Goal: Task Accomplishment & Management: Manage account settings

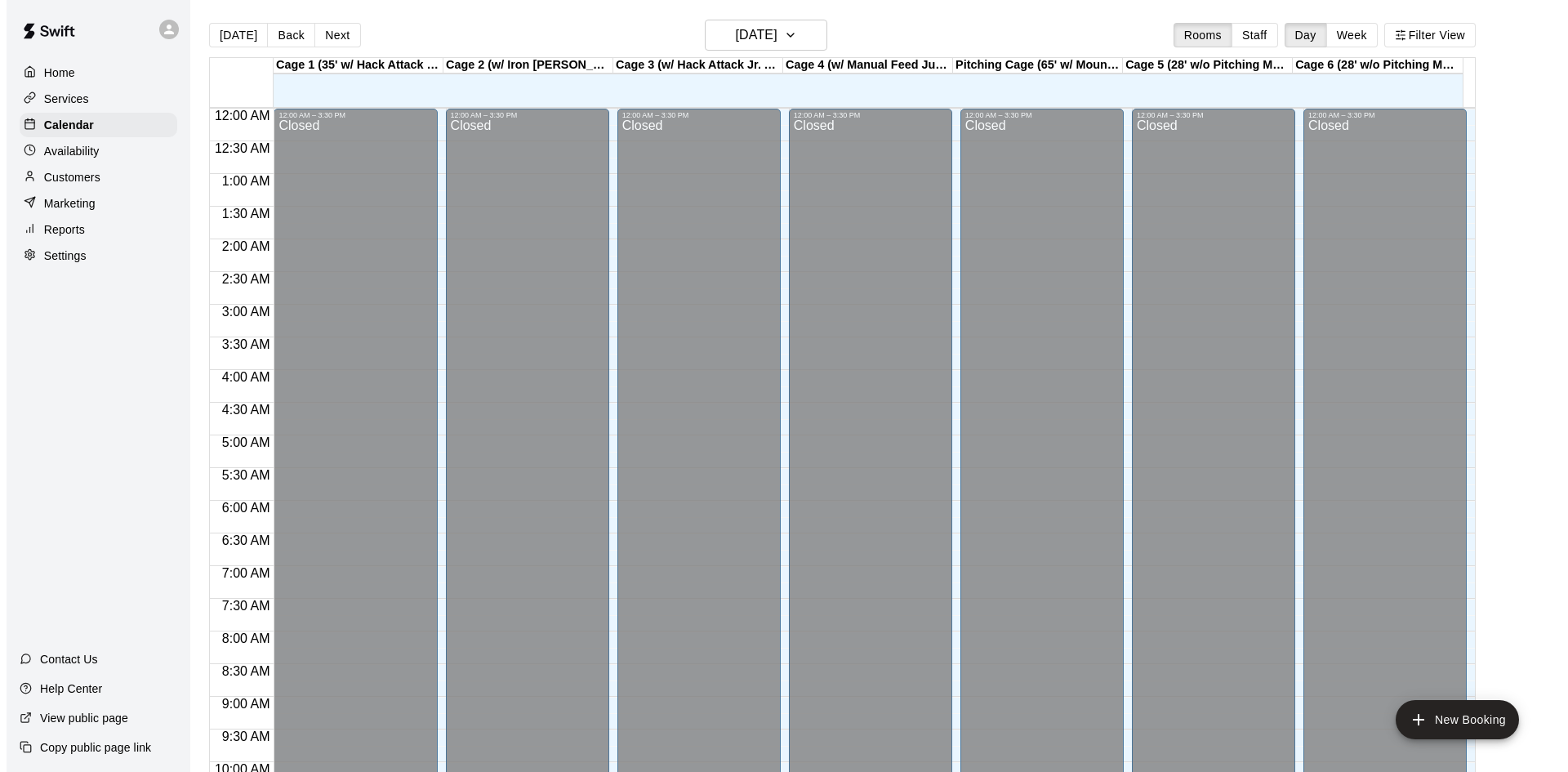
scroll to position [837, 0]
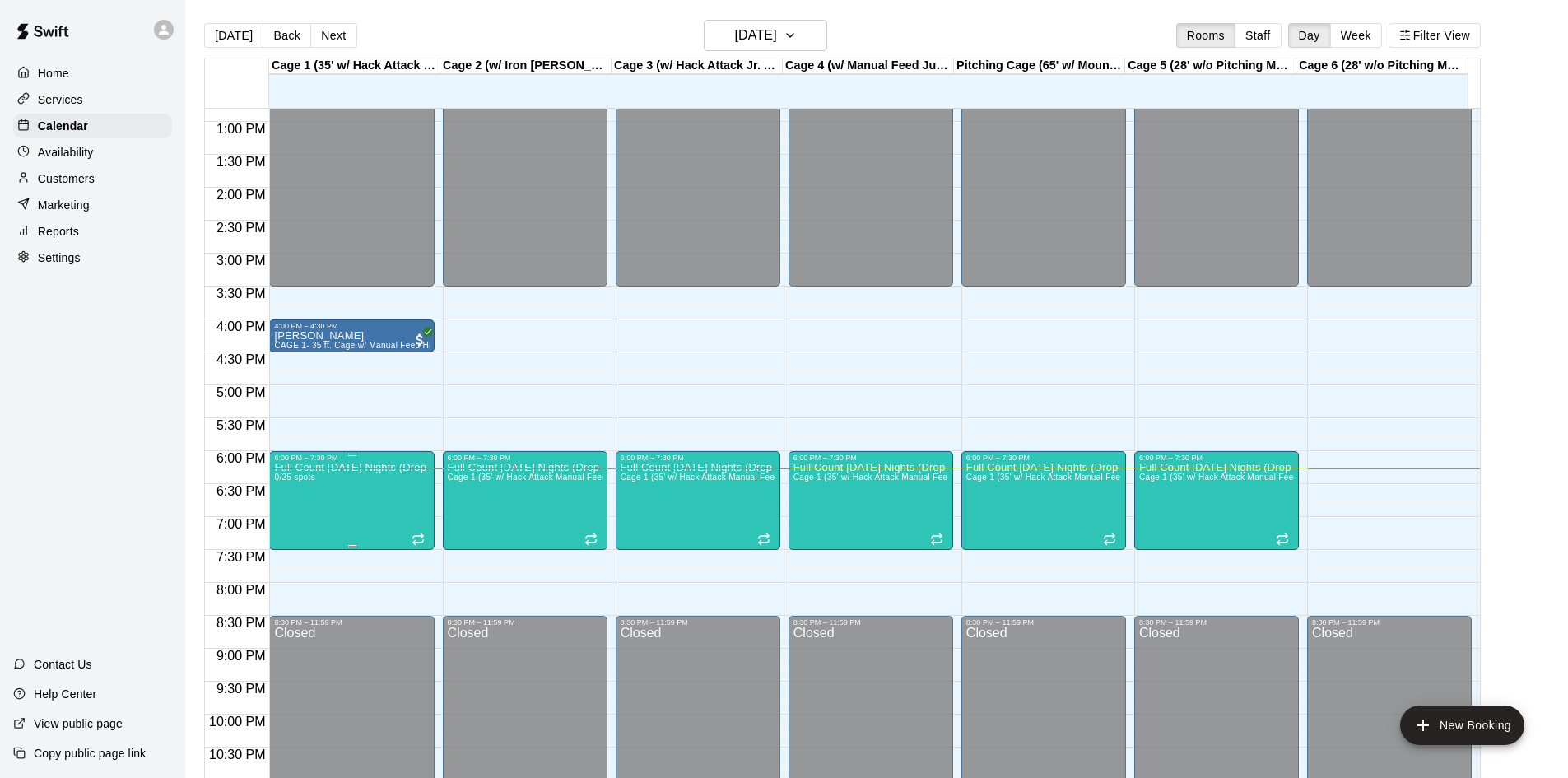
click at [359, 468] on p "Full Count [DATE] Nights (Drop-In)" at bounding box center [352, 468] width 155 height 0
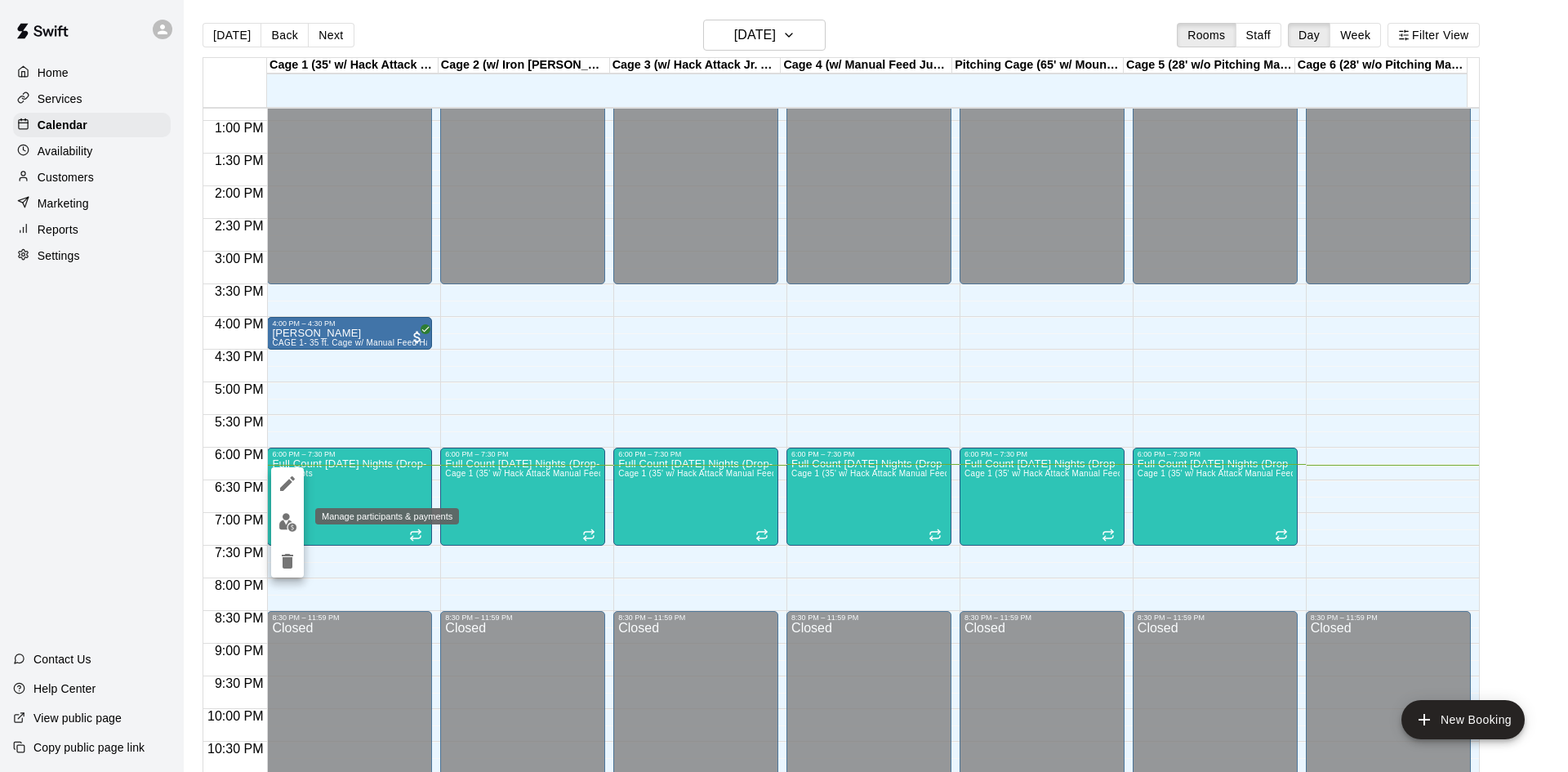
click at [277, 522] on button "edit" at bounding box center [288, 522] width 33 height 32
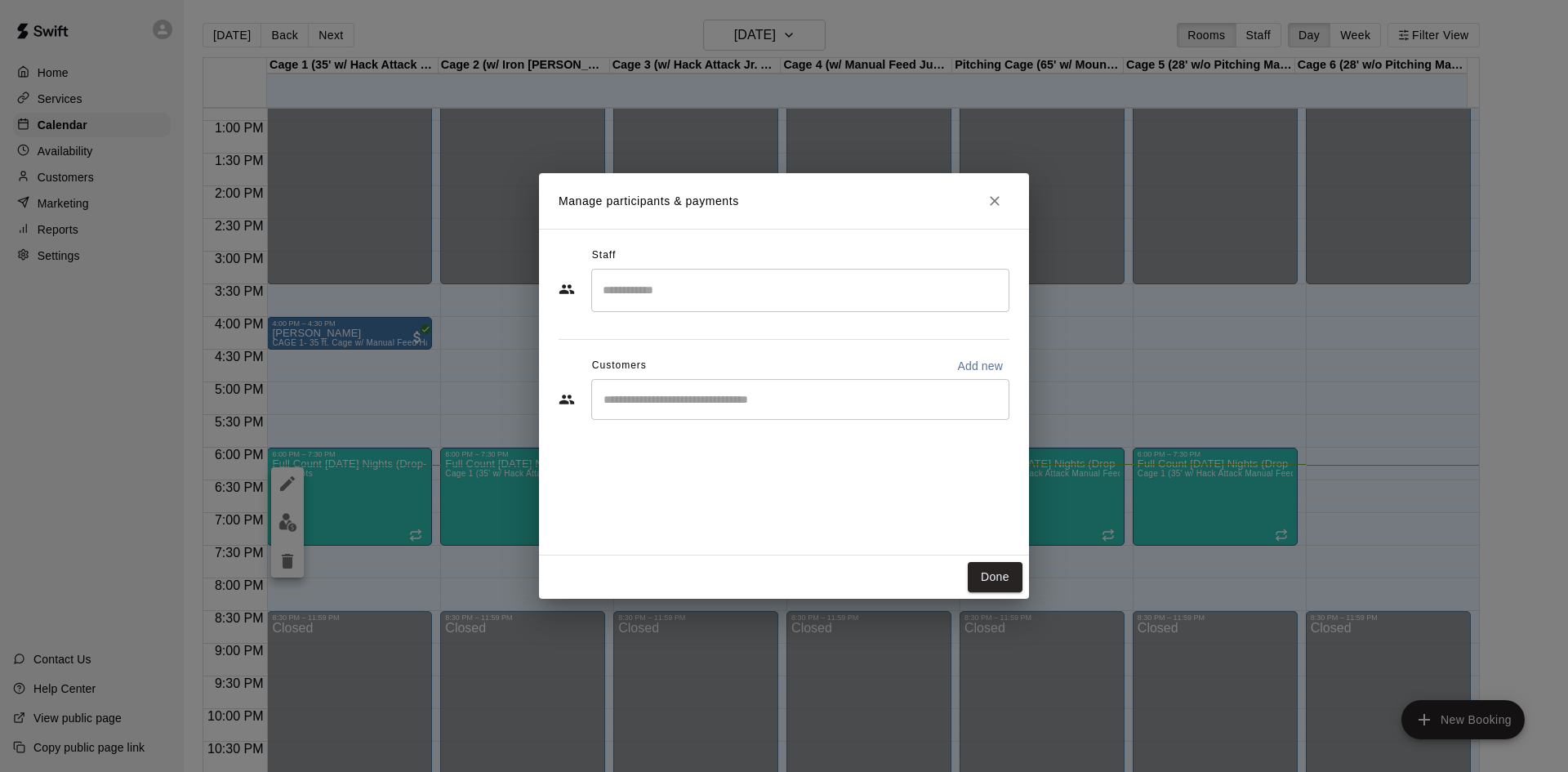
click at [686, 399] on input "Start typing to search customers..." at bounding box center [800, 399] width 404 height 16
drag, startPoint x: 609, startPoint y: 389, endPoint x: 577, endPoint y: 405, distance: 35.8
click at [577, 405] on div "*** ​" at bounding box center [783, 399] width 450 height 41
click at [608, 405] on input "***" at bounding box center [788, 399] width 379 height 16
type input "***"
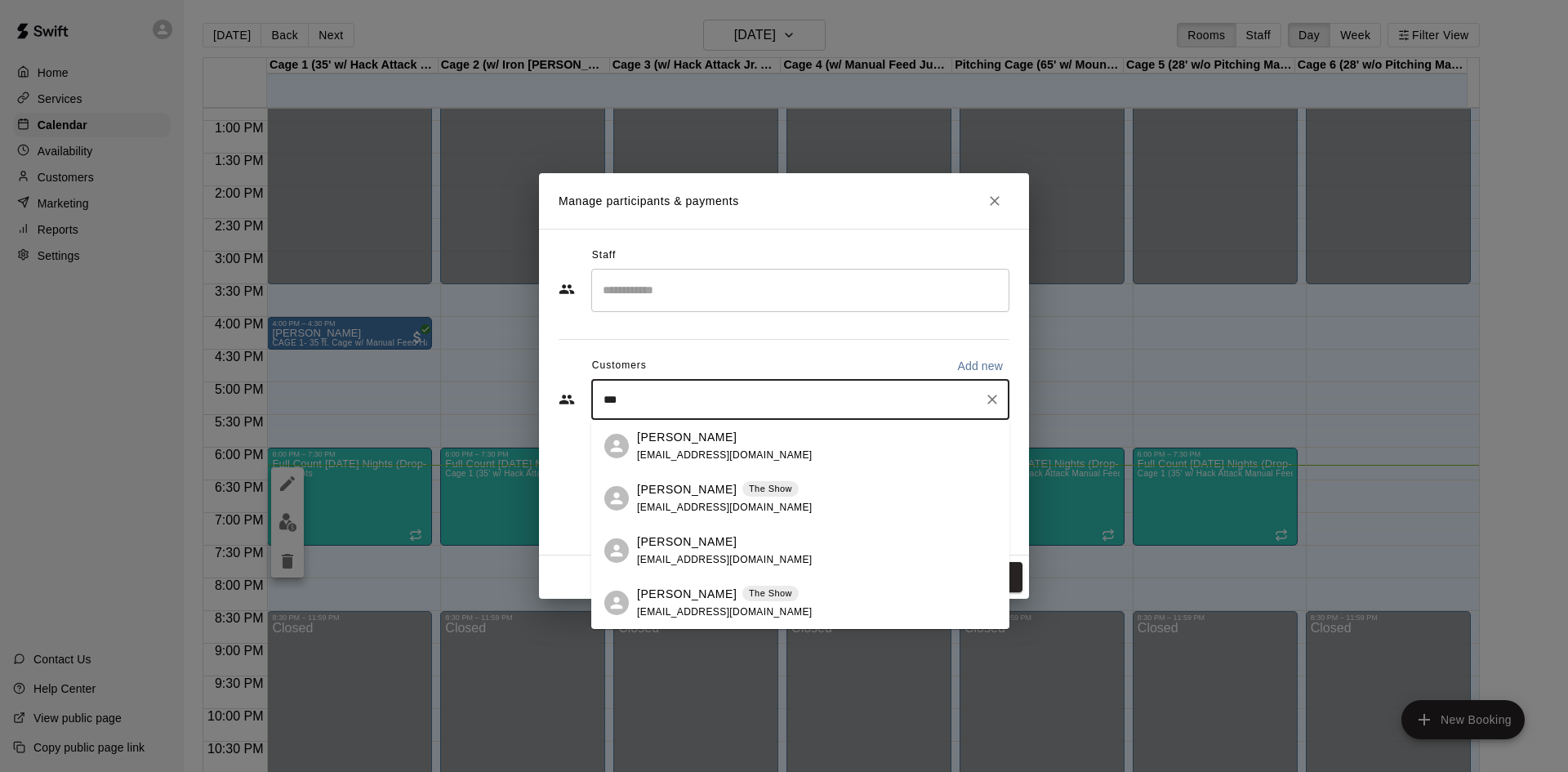
click at [732, 412] on div "*** ​" at bounding box center [800, 399] width 418 height 41
click at [681, 502] on span "[EMAIL_ADDRESS][DOMAIN_NAME]" at bounding box center [725, 507] width 175 height 12
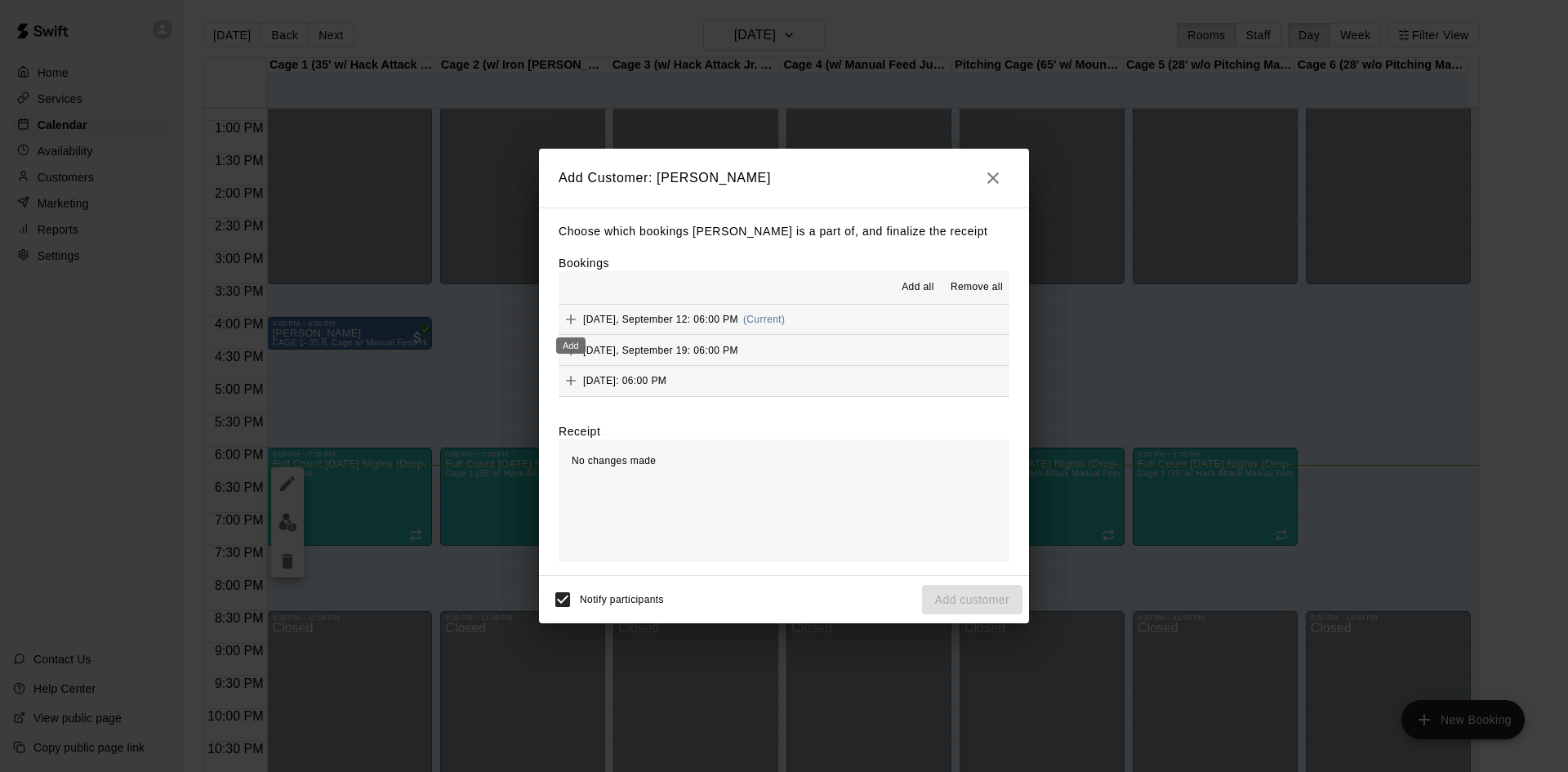
click at [577, 312] on icon "Add" at bounding box center [571, 320] width 16 height 16
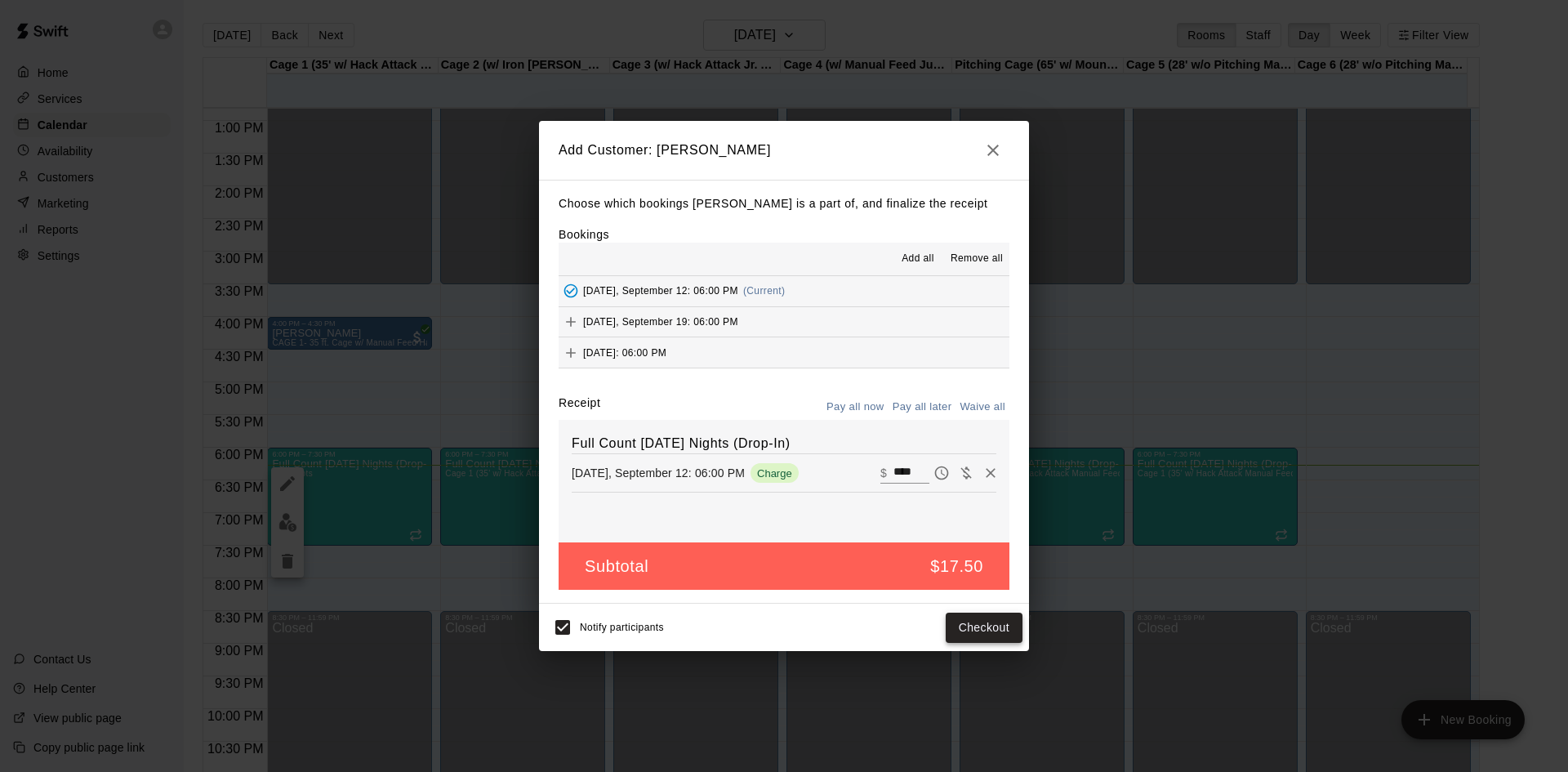
click at [972, 623] on button "Checkout" at bounding box center [984, 627] width 77 height 30
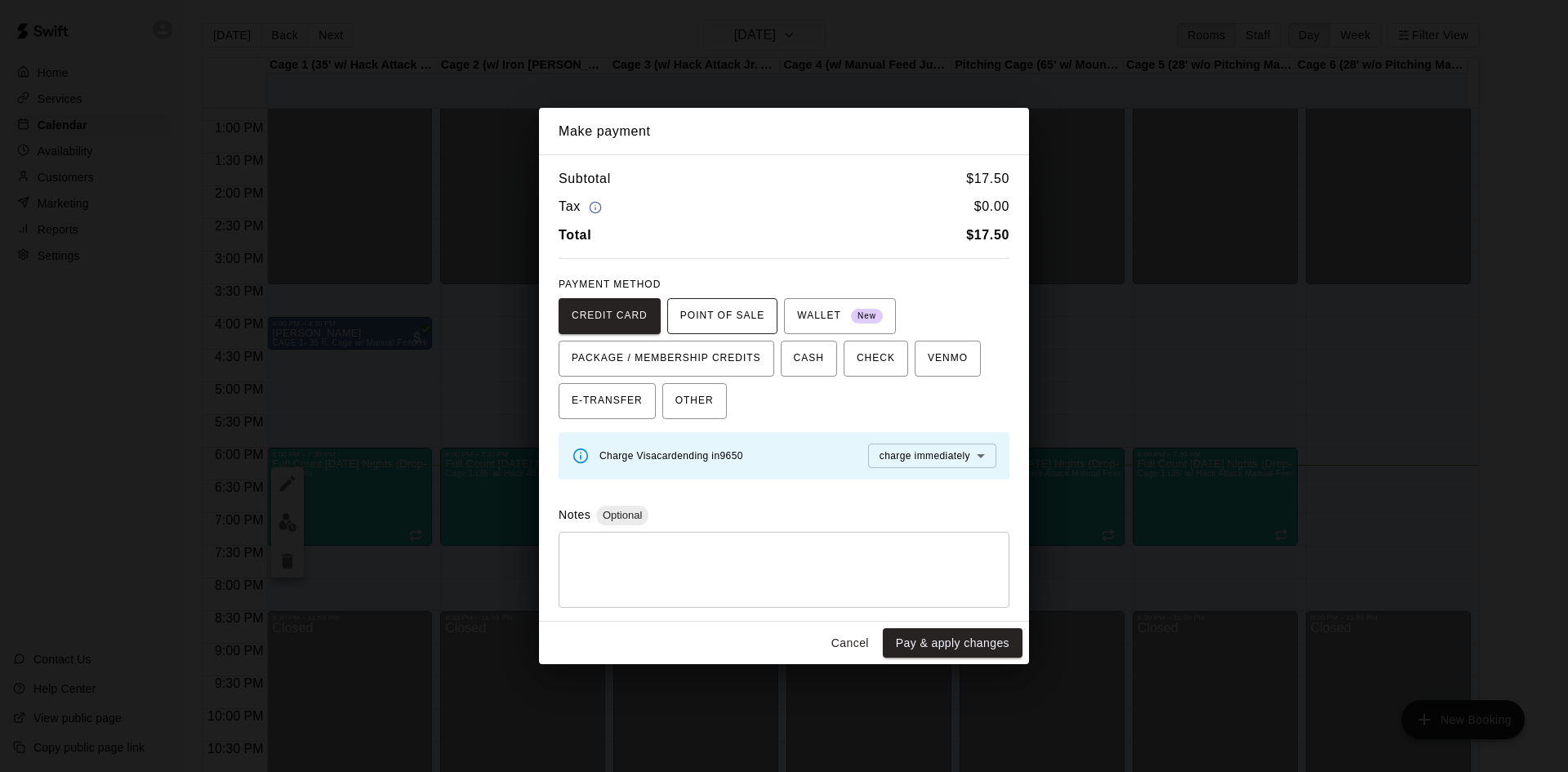
click at [701, 313] on span "POINT OF SALE" at bounding box center [723, 316] width 84 height 26
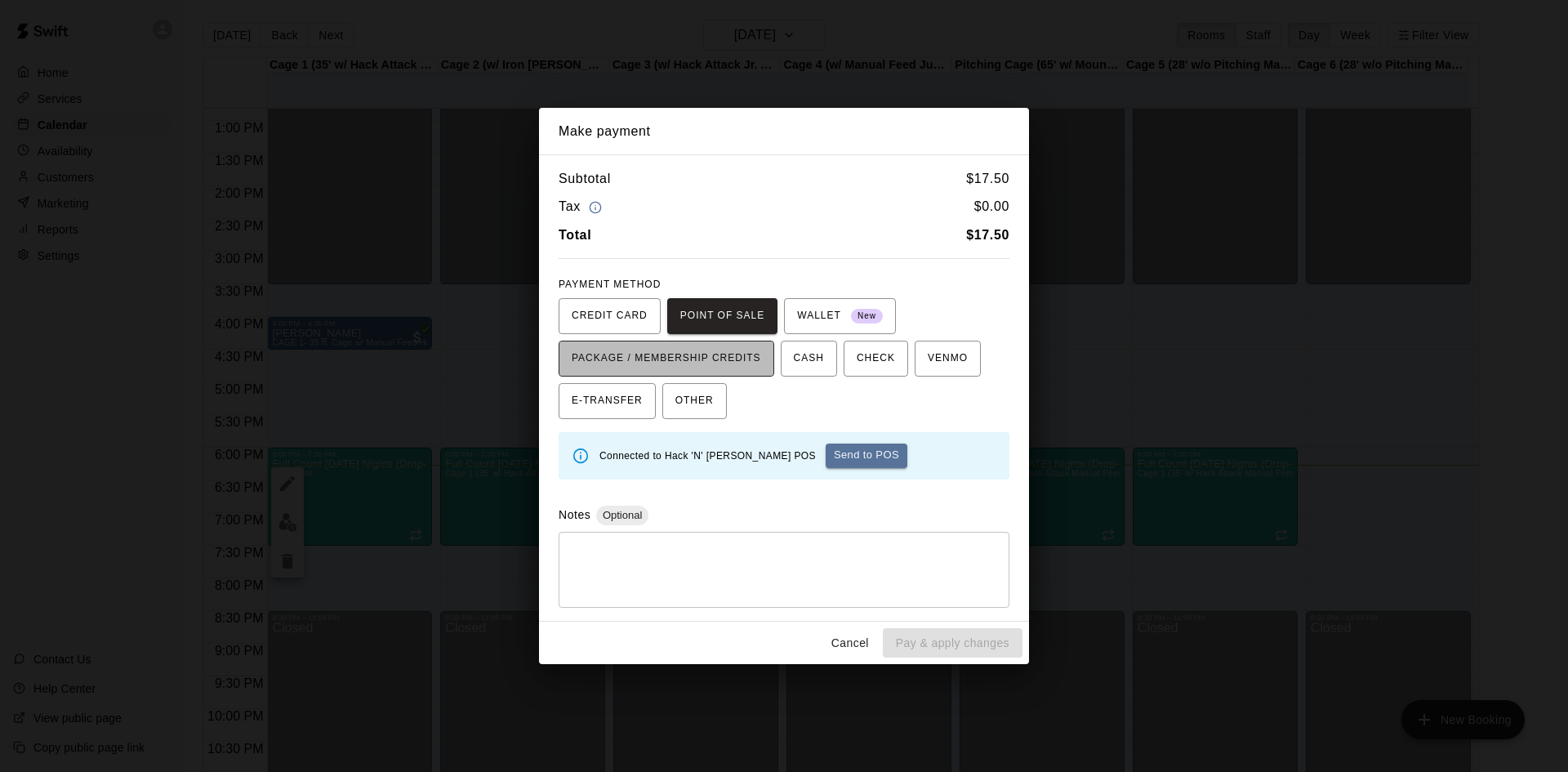
click at [731, 358] on span "PACKAGE / MEMBERSHIP CREDITS" at bounding box center [666, 358] width 189 height 26
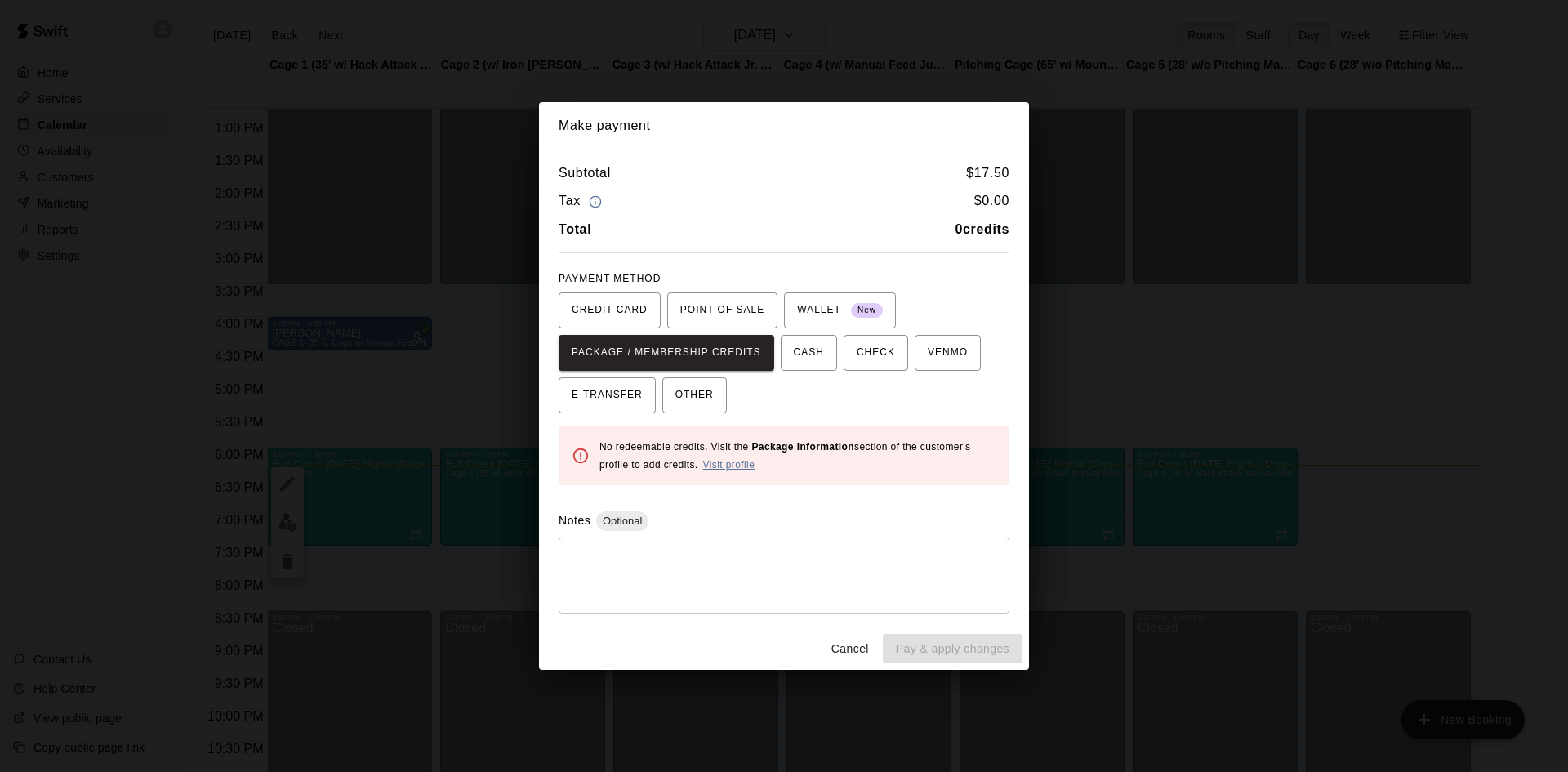
click at [739, 459] on link "Visit profile" at bounding box center [729, 464] width 52 height 12
click at [631, 320] on span "CREDIT CARD" at bounding box center [609, 310] width 76 height 26
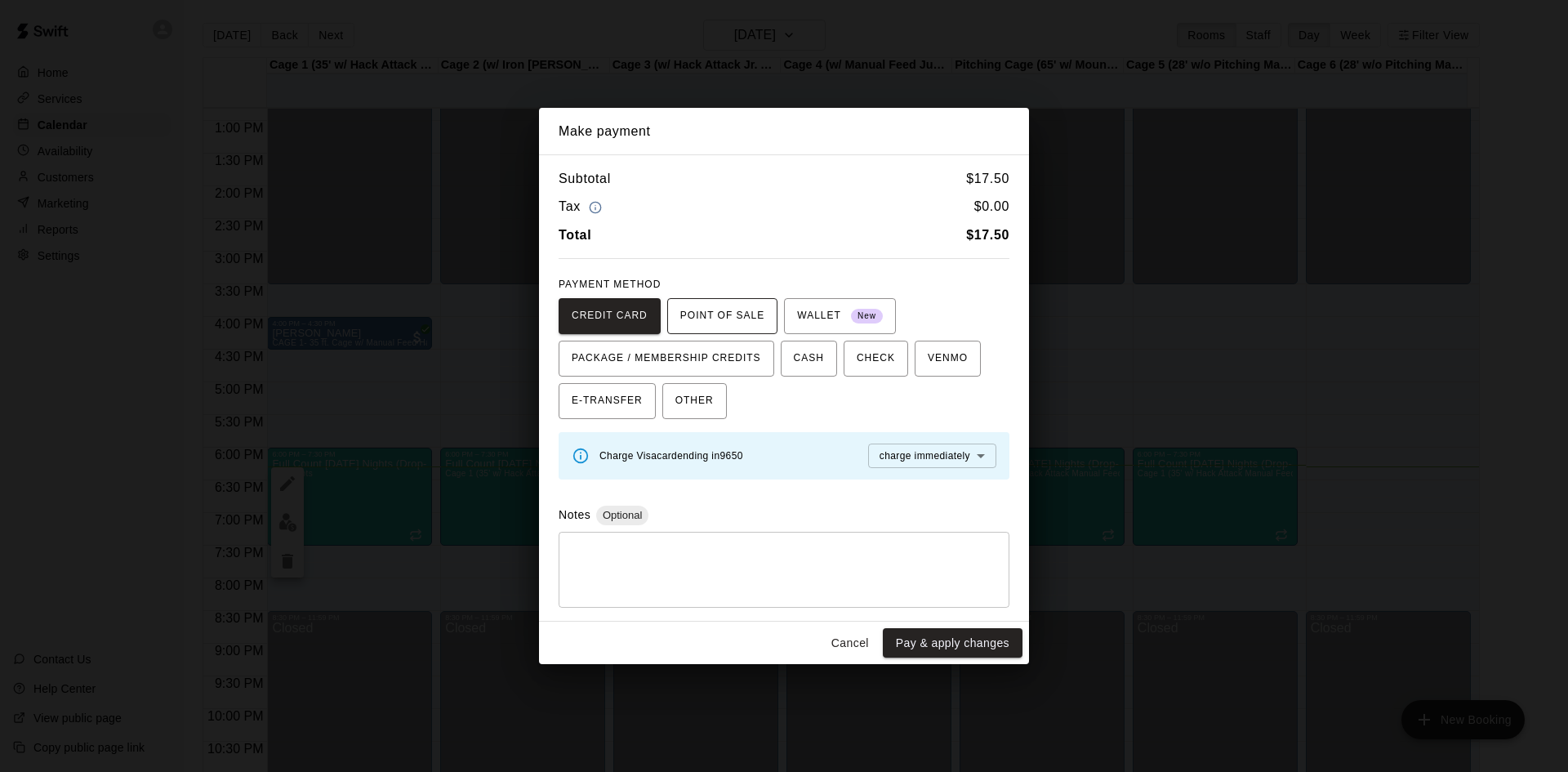
click at [747, 321] on span "POINT OF SALE" at bounding box center [723, 316] width 84 height 26
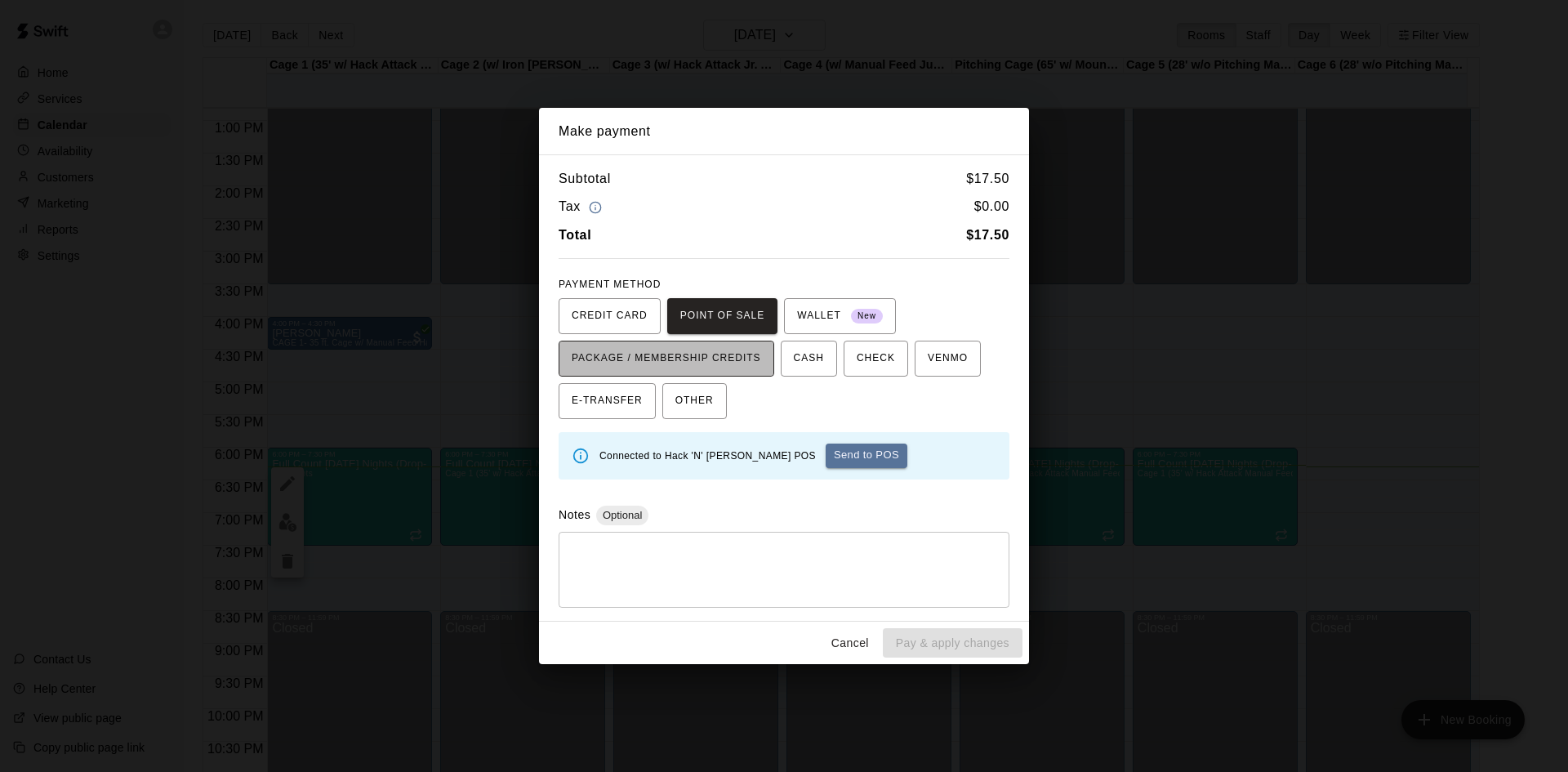
click at [735, 358] on span "PACKAGE / MEMBERSHIP CREDITS" at bounding box center [666, 358] width 189 height 26
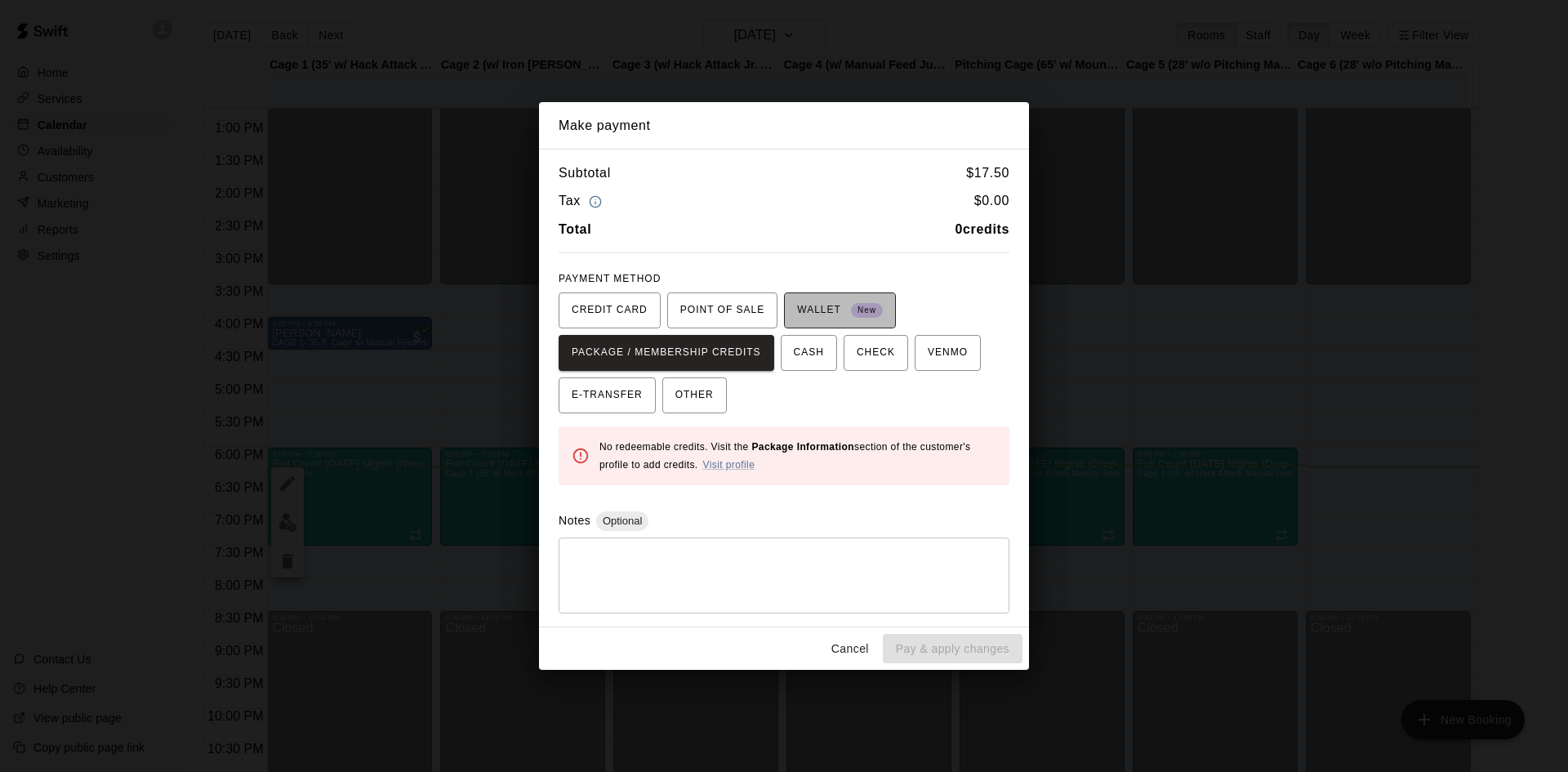
click at [831, 315] on span "WALLET New" at bounding box center [841, 310] width 86 height 26
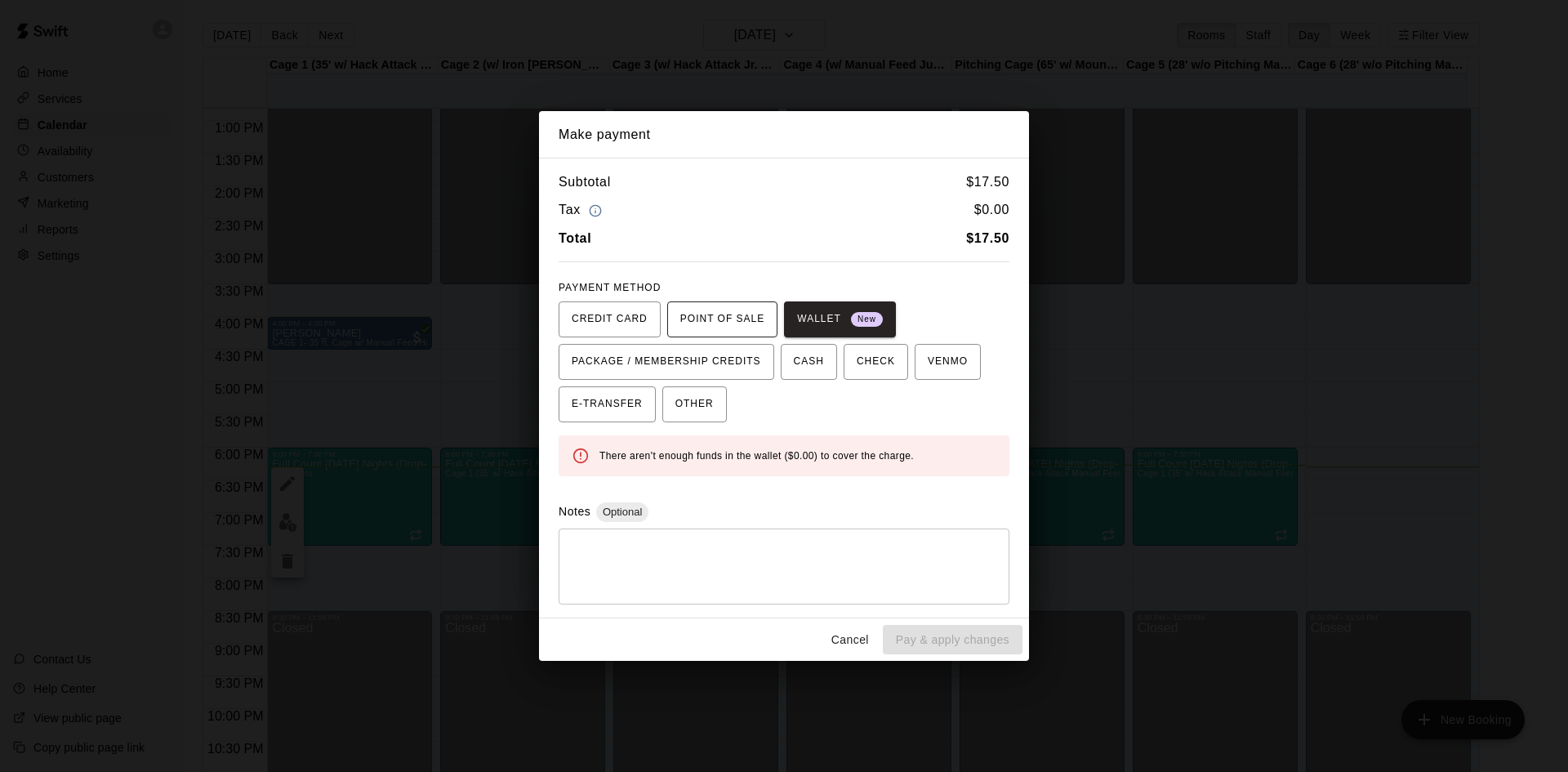
click at [702, 320] on span "POINT OF SALE" at bounding box center [723, 319] width 84 height 26
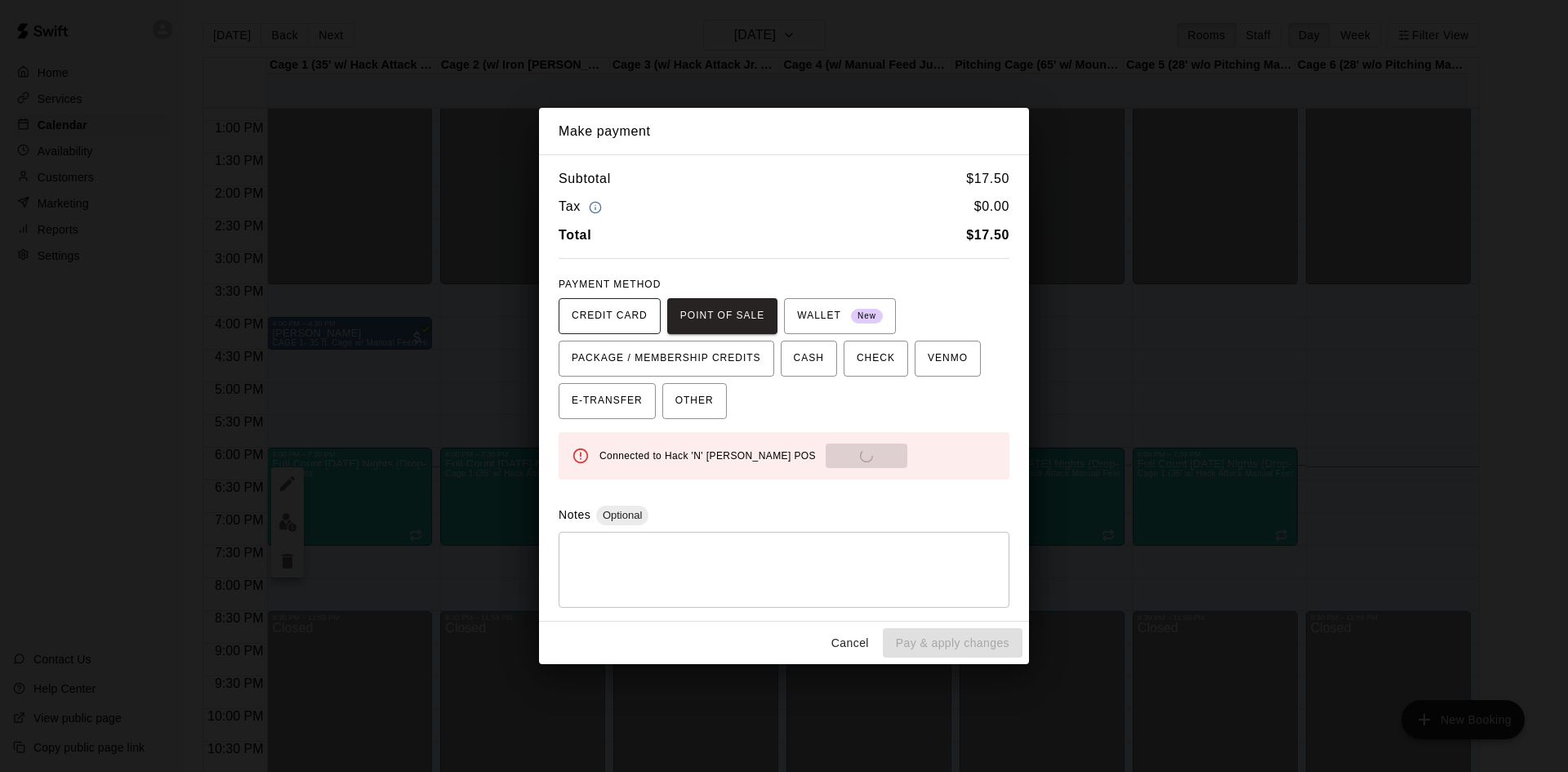
click at [628, 316] on span "CREDIT CARD" at bounding box center [609, 316] width 76 height 26
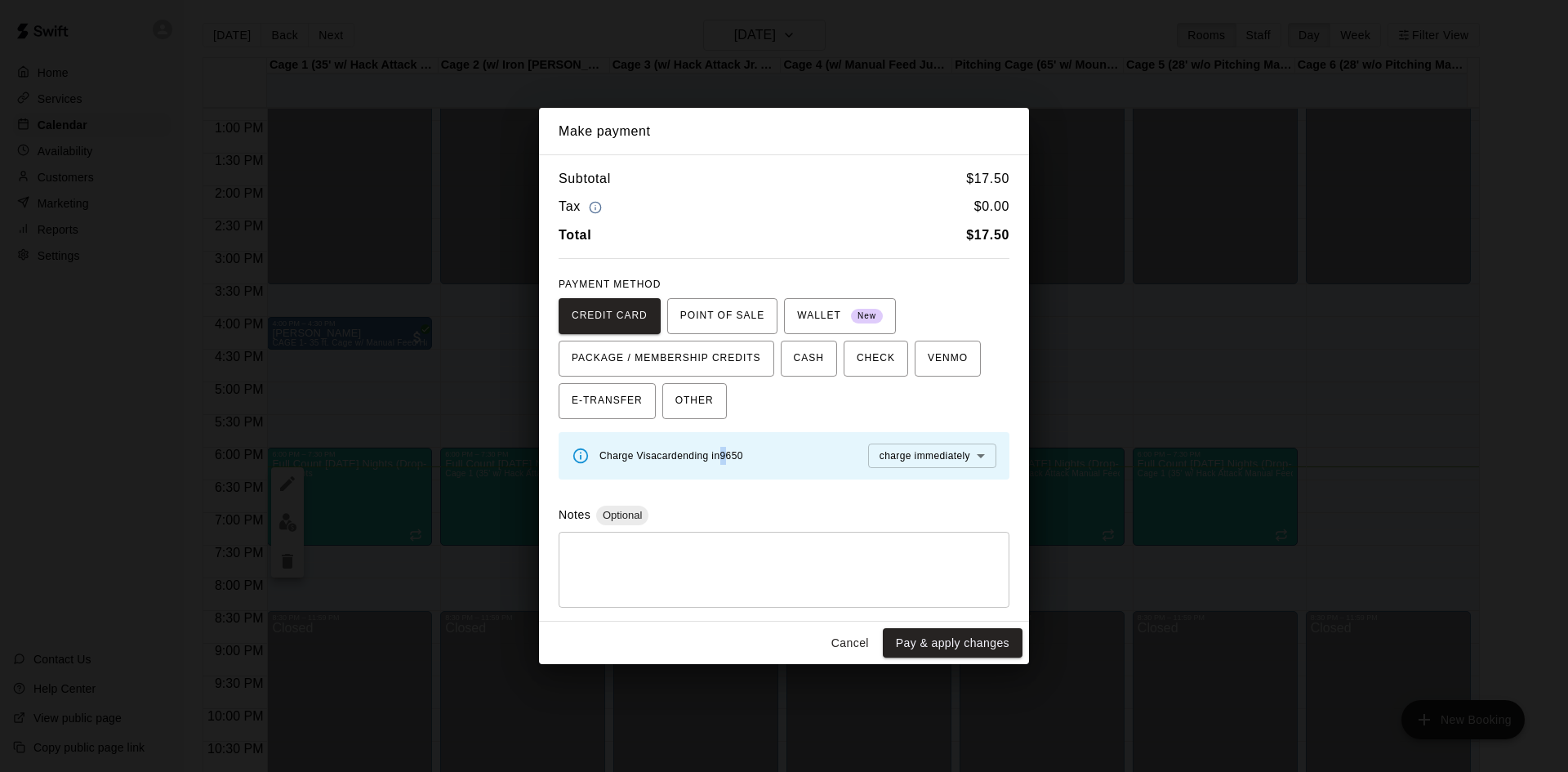
click at [733, 459] on span "Charge Visa card ending in 9650" at bounding box center [671, 456] width 143 height 12
click at [845, 533] on div "* ​" at bounding box center [783, 569] width 450 height 76
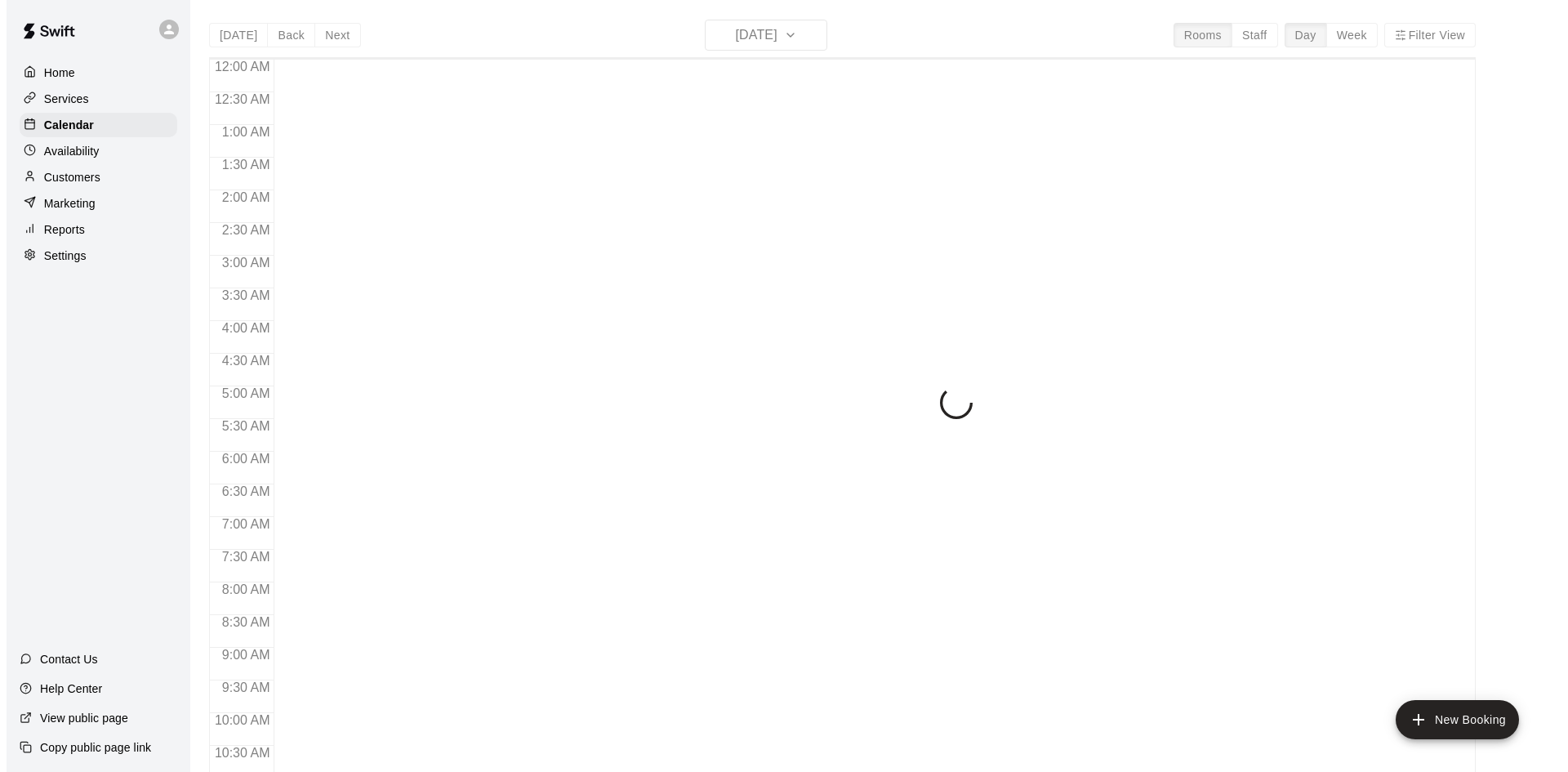
scroll to position [837, 0]
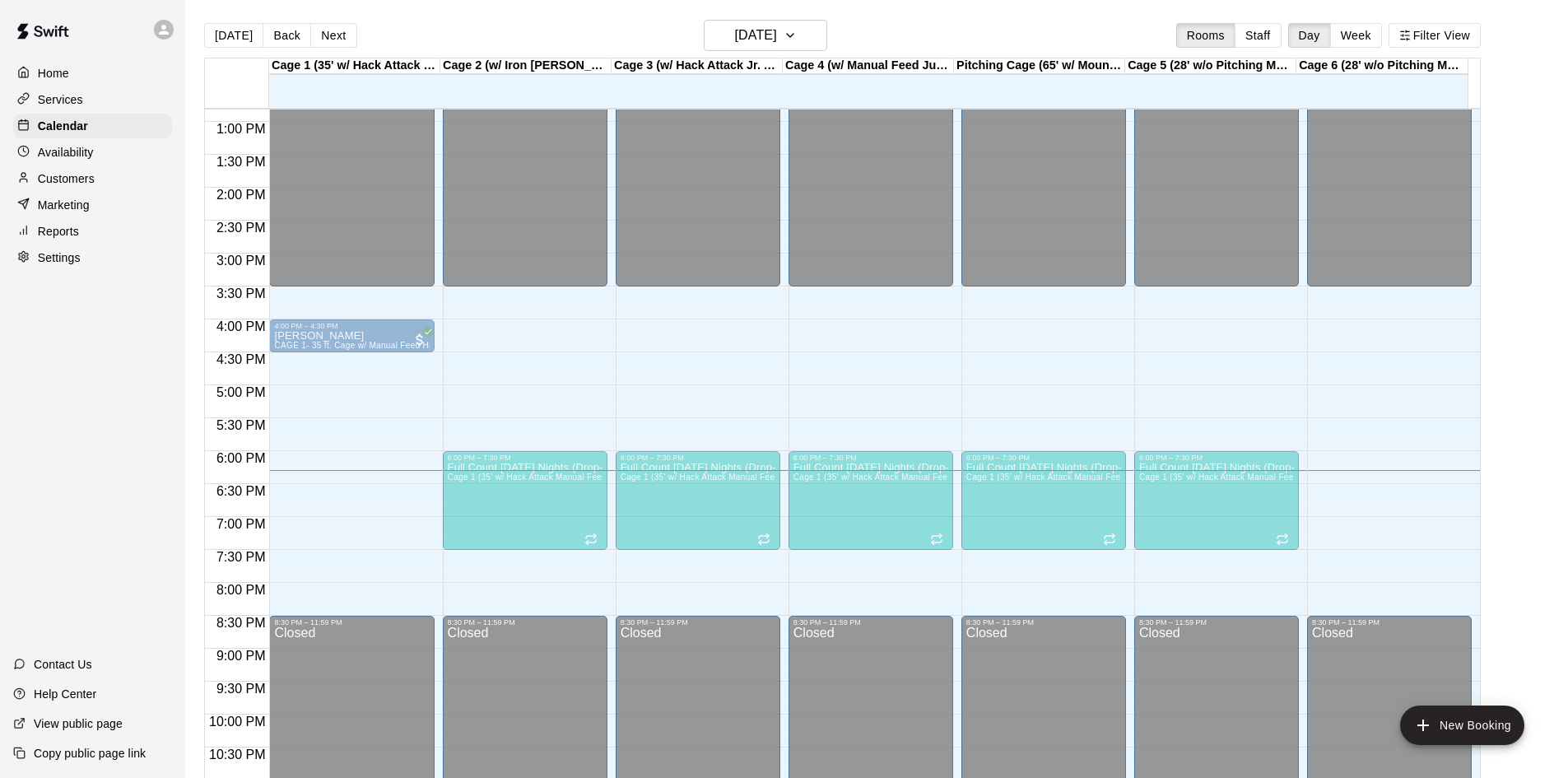
drag, startPoint x: 377, startPoint y: 482, endPoint x: 384, endPoint y: 477, distance: 8.6
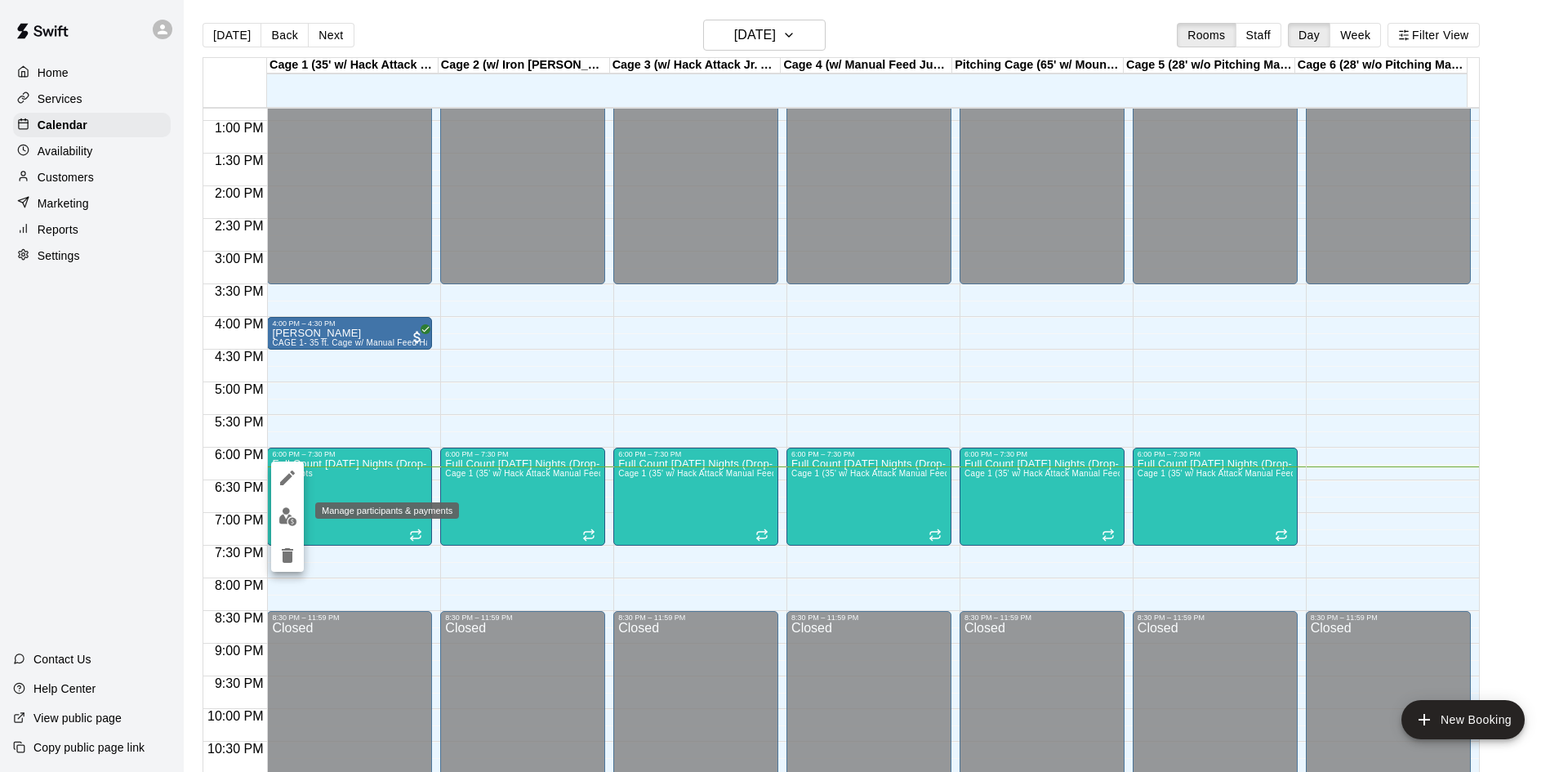
click at [281, 510] on img "edit" at bounding box center [288, 516] width 19 height 19
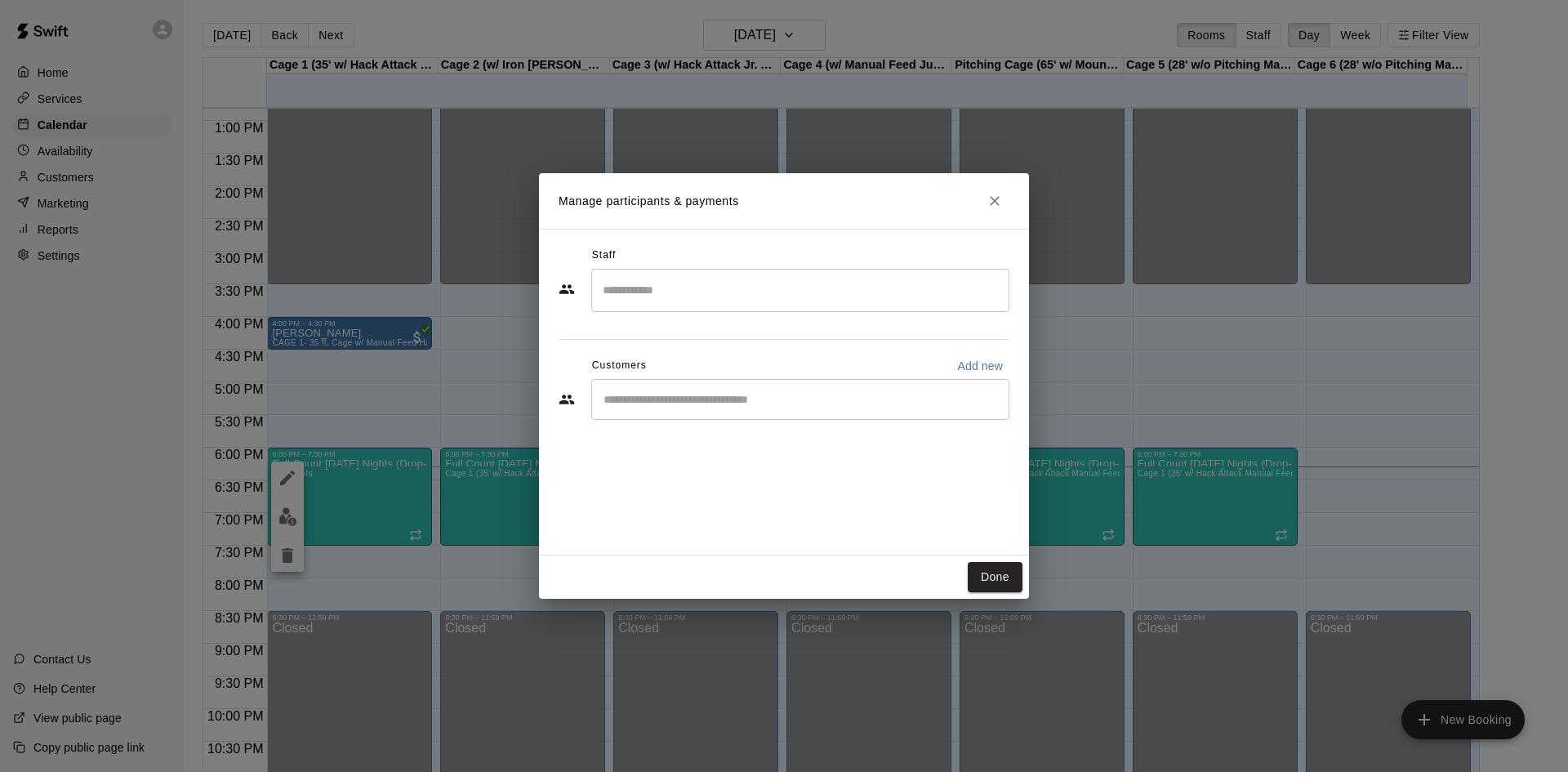
click at [623, 413] on div "​" at bounding box center [800, 399] width 418 height 41
type input "***"
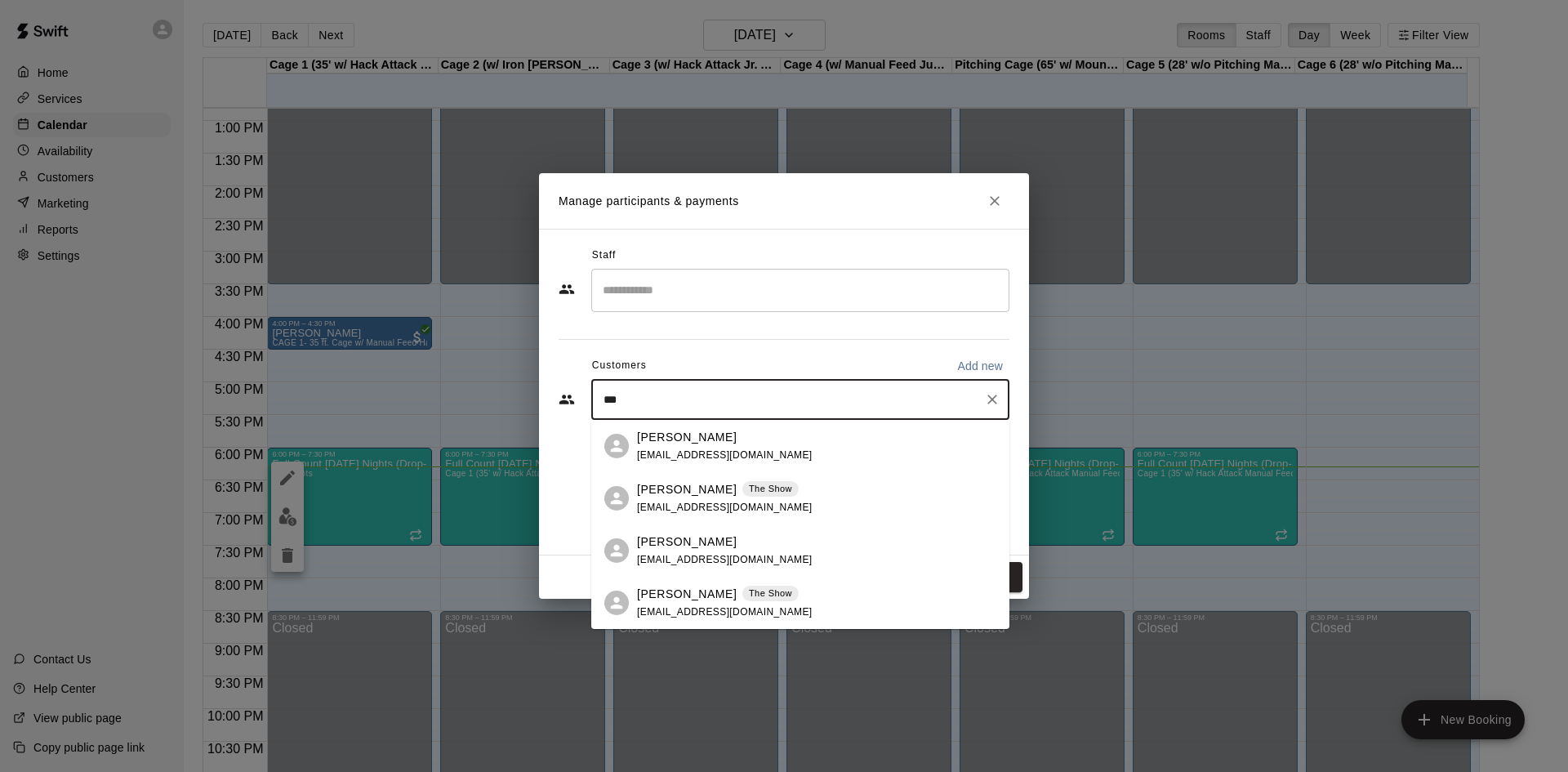
click at [792, 489] on div "shane Kuhn The Show shanekuhn@me.com" at bounding box center [816, 499] width 359 height 35
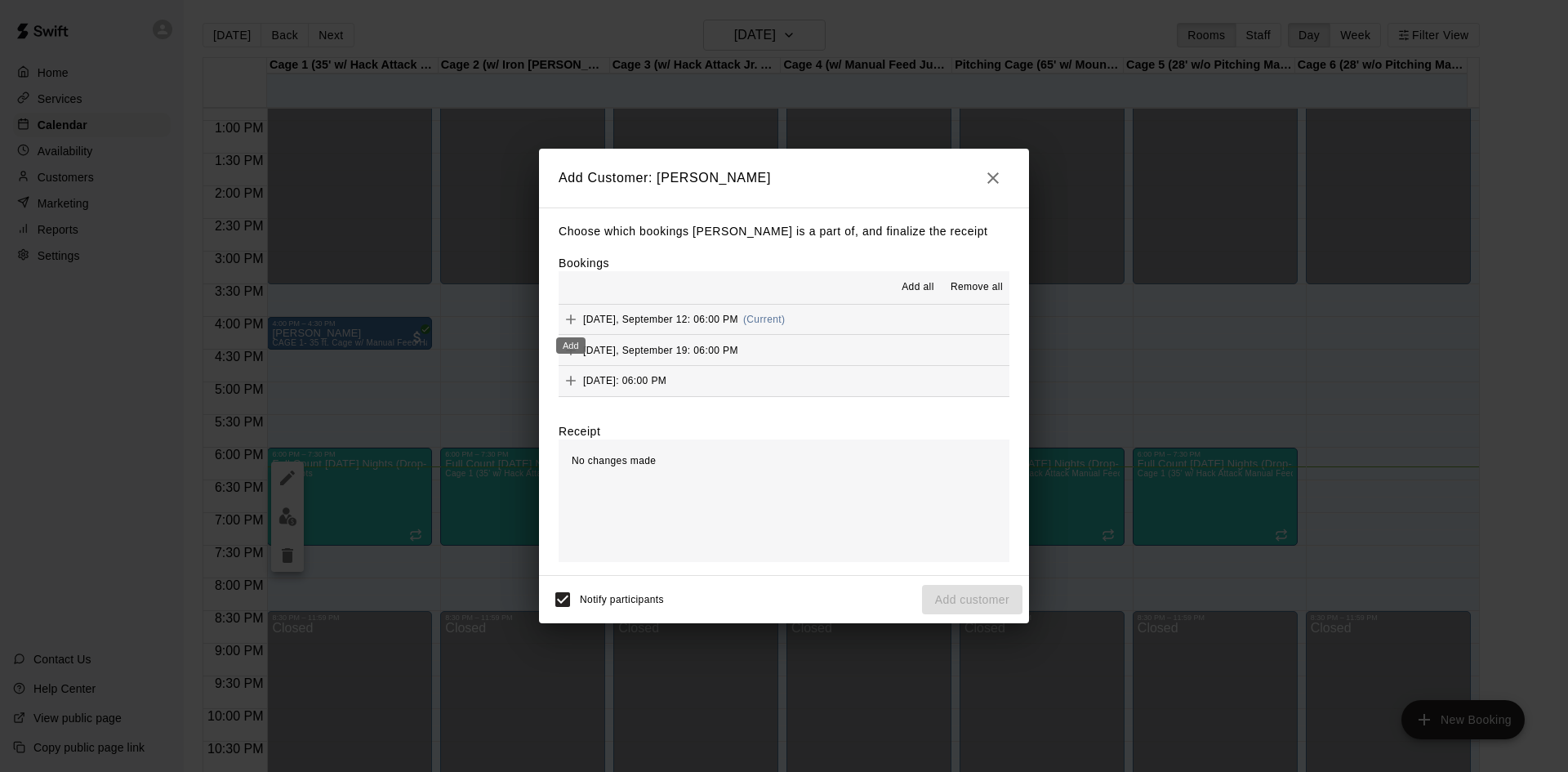
click at [579, 312] on button "Add" at bounding box center [570, 319] width 25 height 25
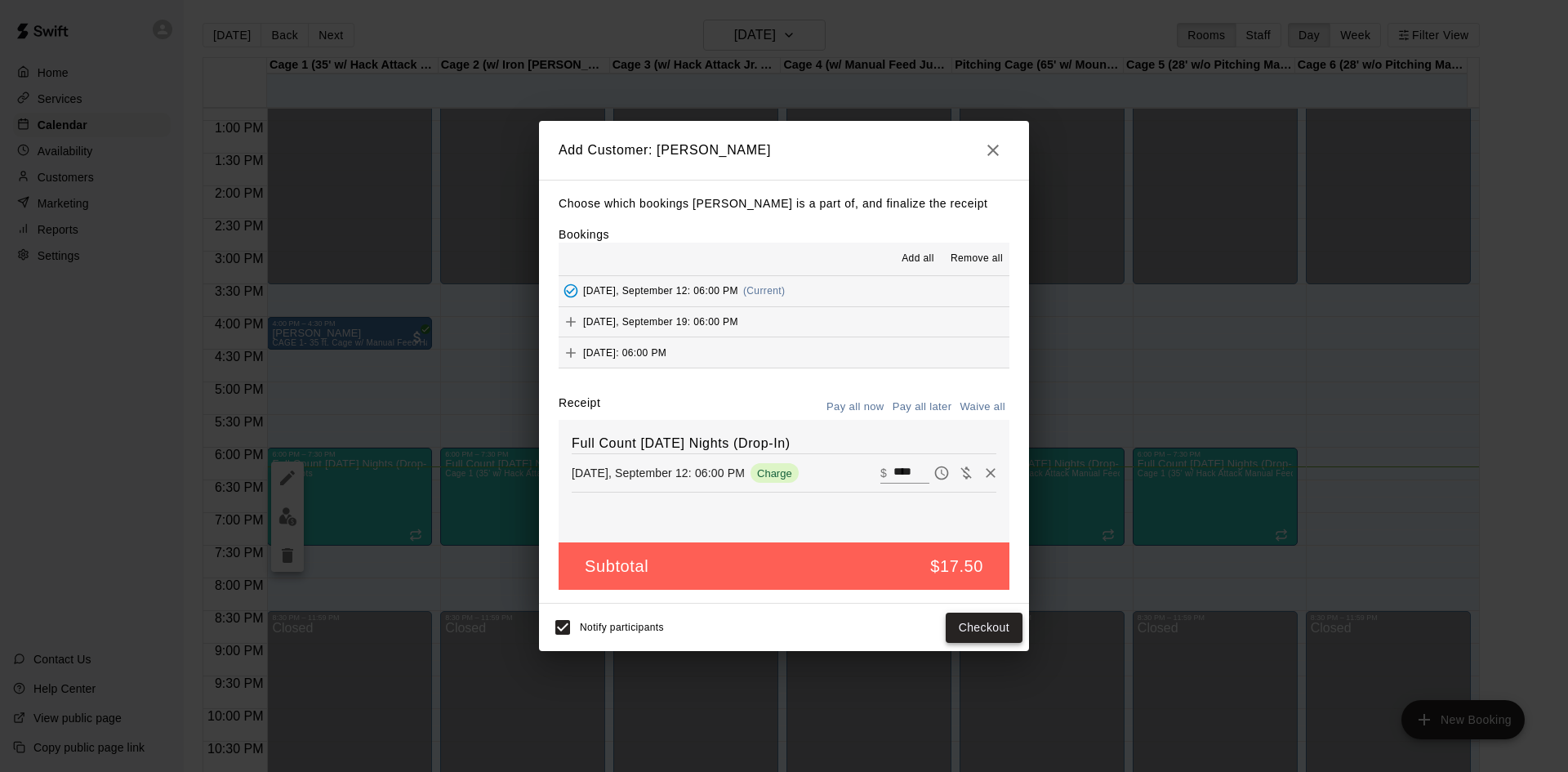
click at [979, 628] on button "Checkout" at bounding box center [984, 627] width 77 height 30
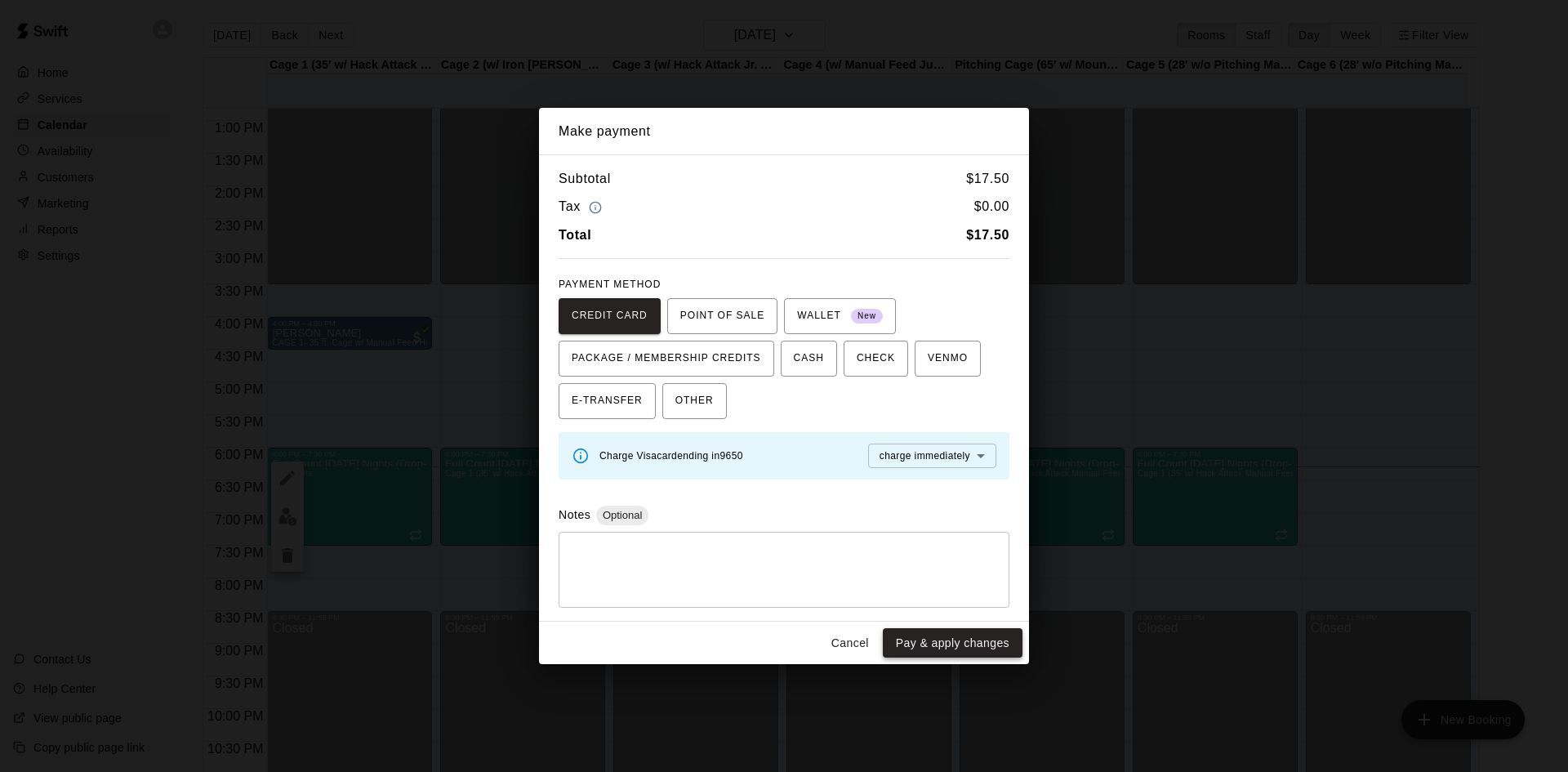
click at [958, 637] on button "Pay & apply changes" at bounding box center [952, 642] width 140 height 30
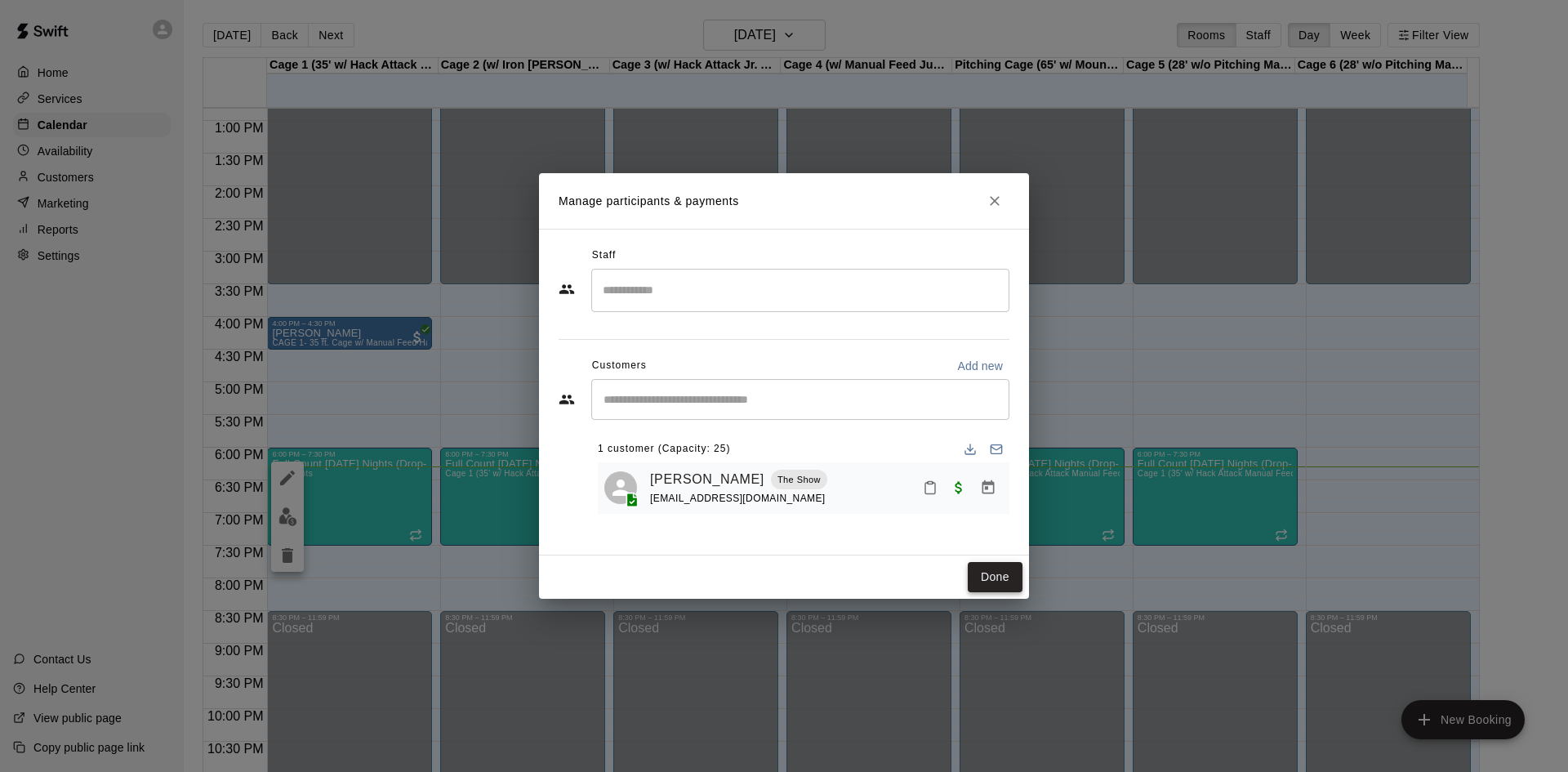
click at [991, 570] on button "Done" at bounding box center [995, 576] width 55 height 30
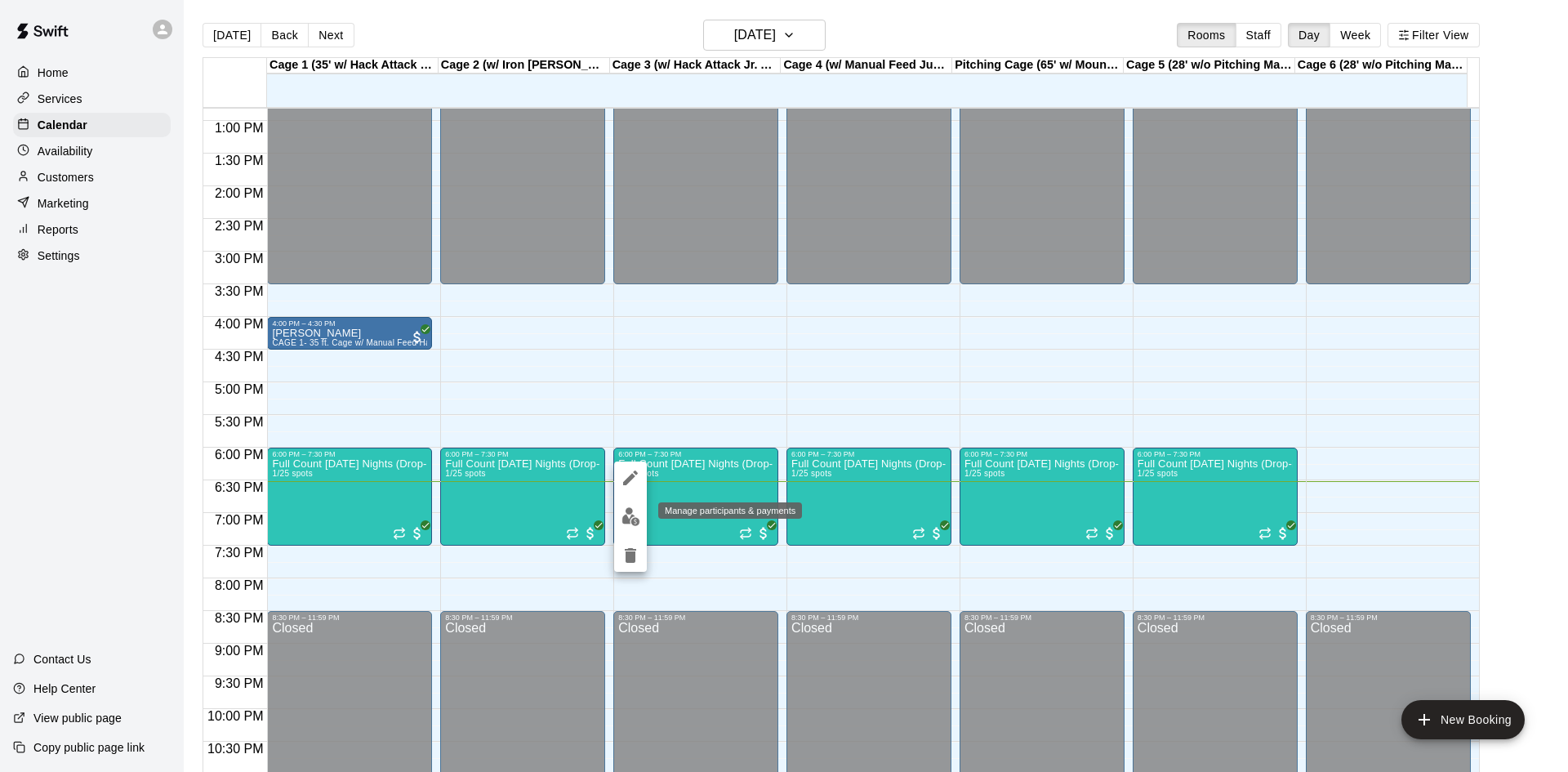
click at [635, 514] on img "edit" at bounding box center [630, 516] width 19 height 19
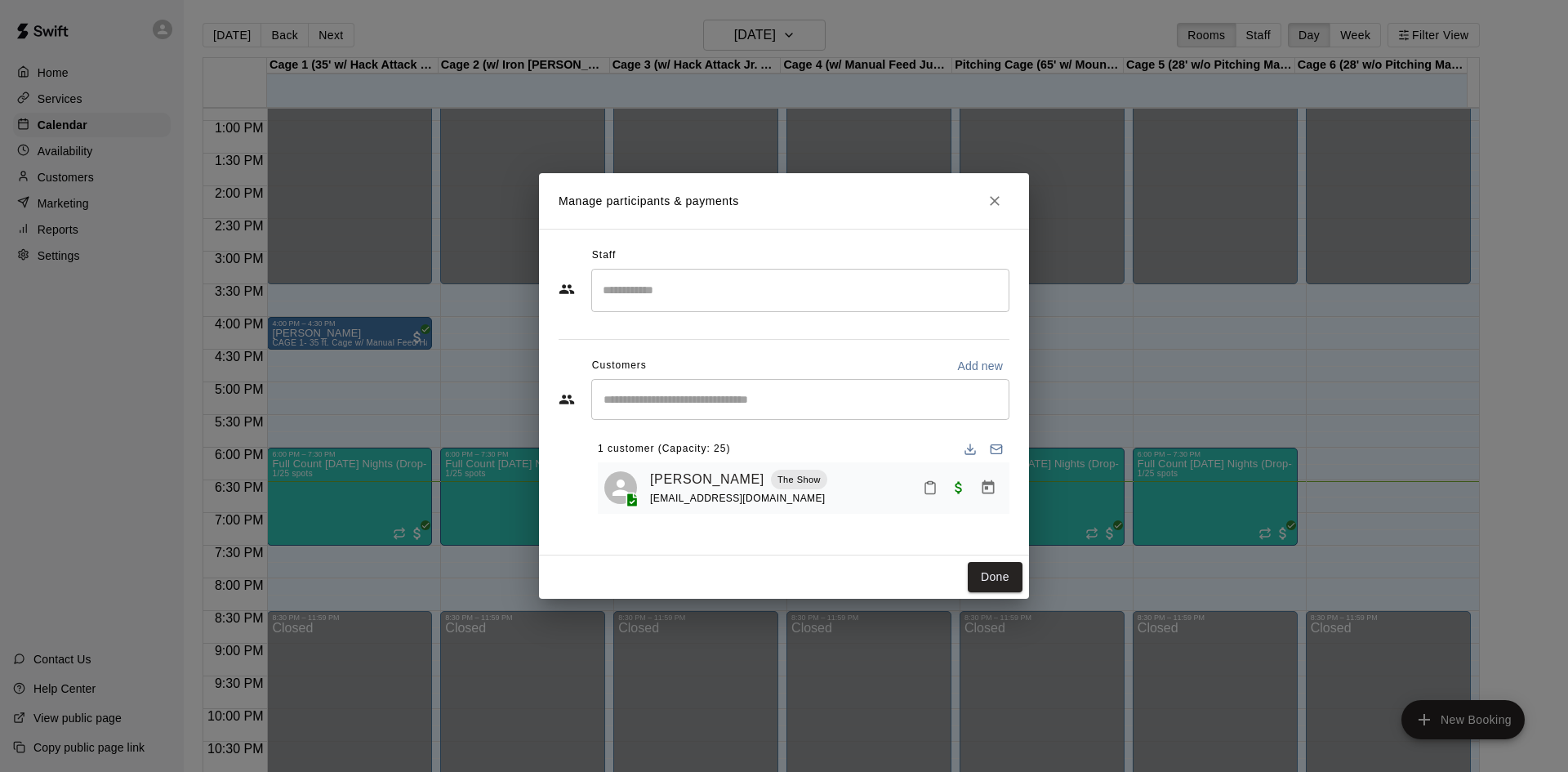
click at [683, 396] on input "Start typing to search customers..." at bounding box center [800, 399] width 404 height 16
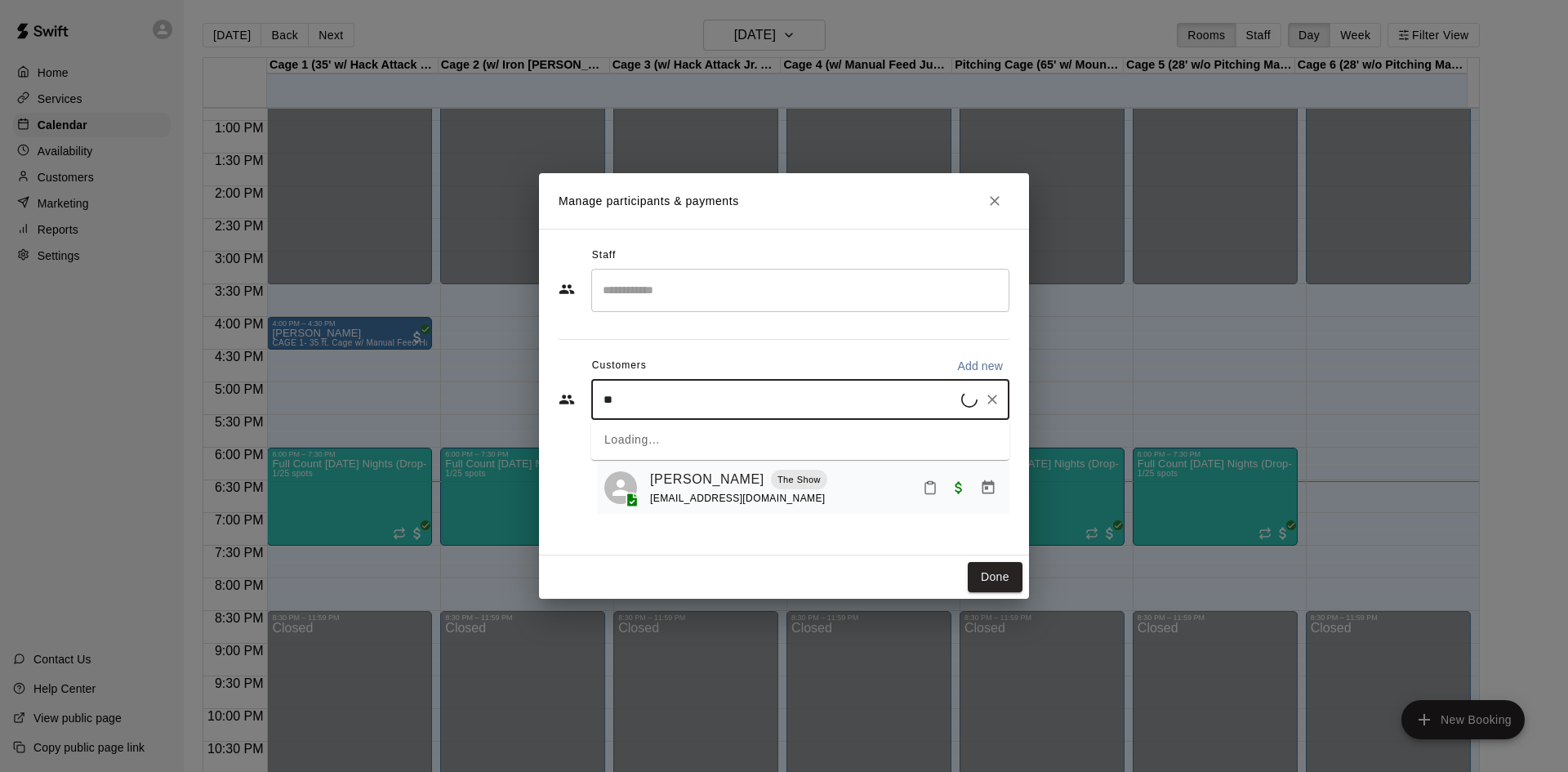
type input "***"
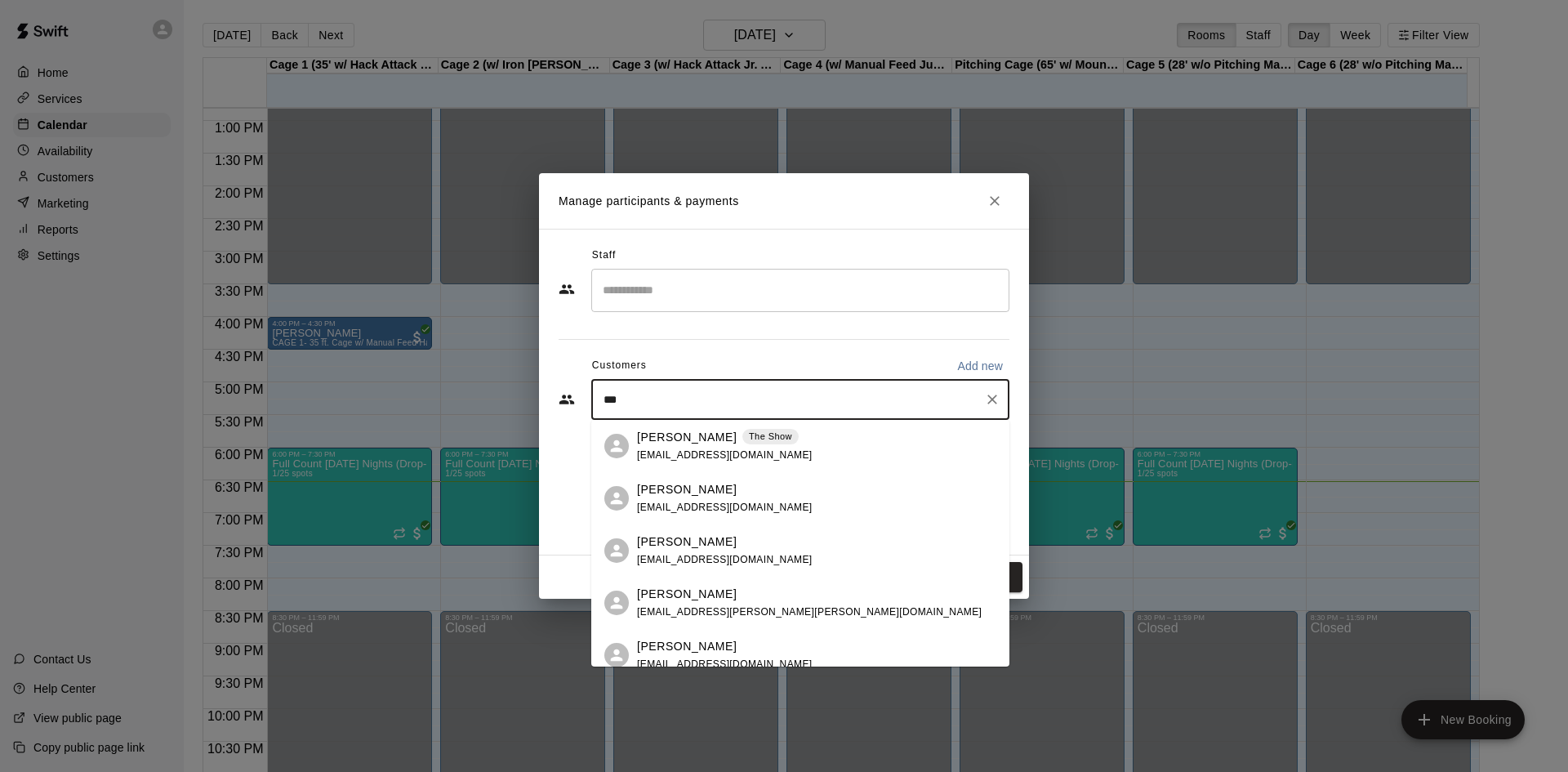
click at [673, 449] on span "scmarchetti@juno.com" at bounding box center [725, 455] width 175 height 12
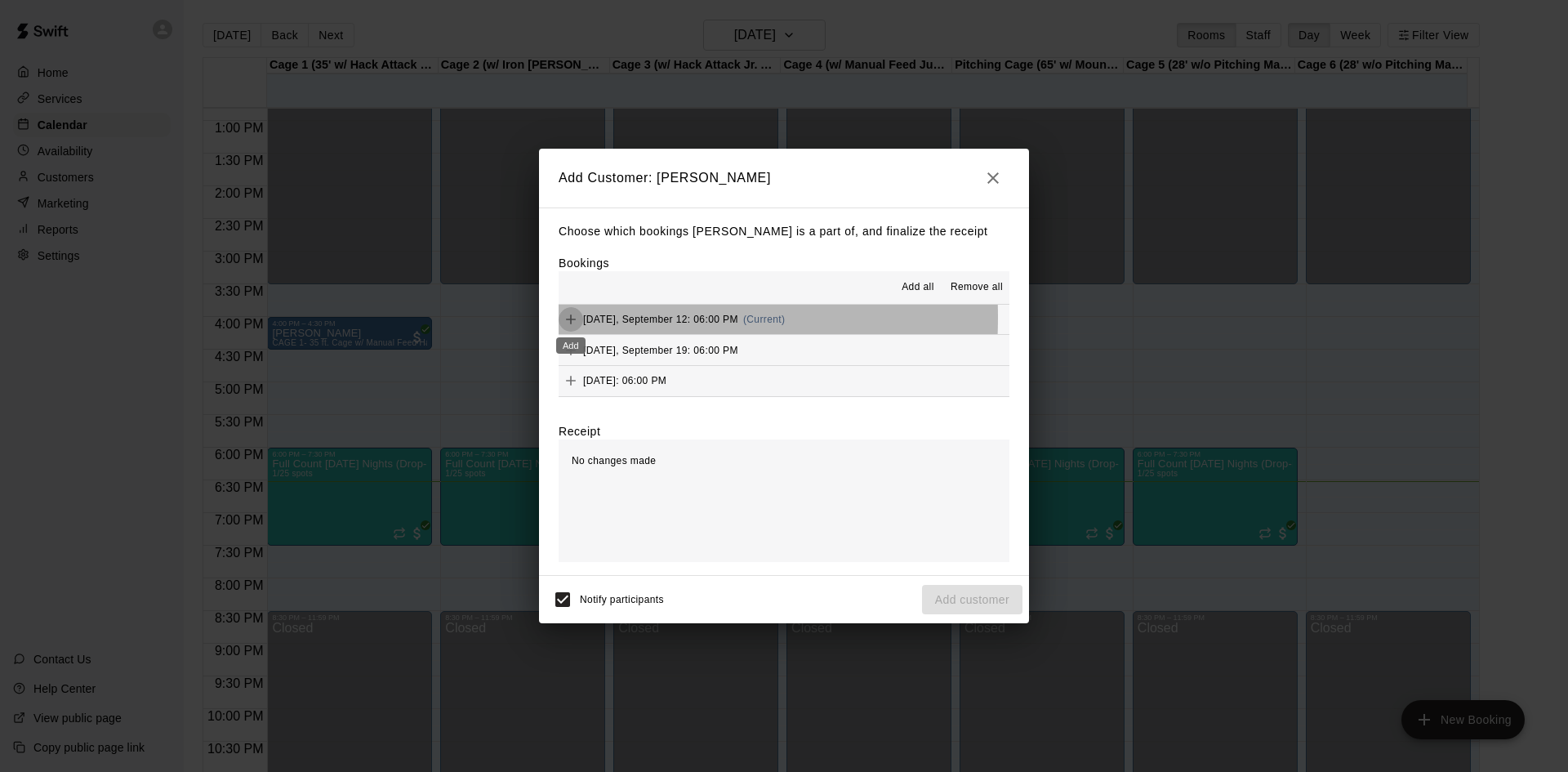
click at [569, 319] on icon "Add" at bounding box center [571, 320] width 16 height 16
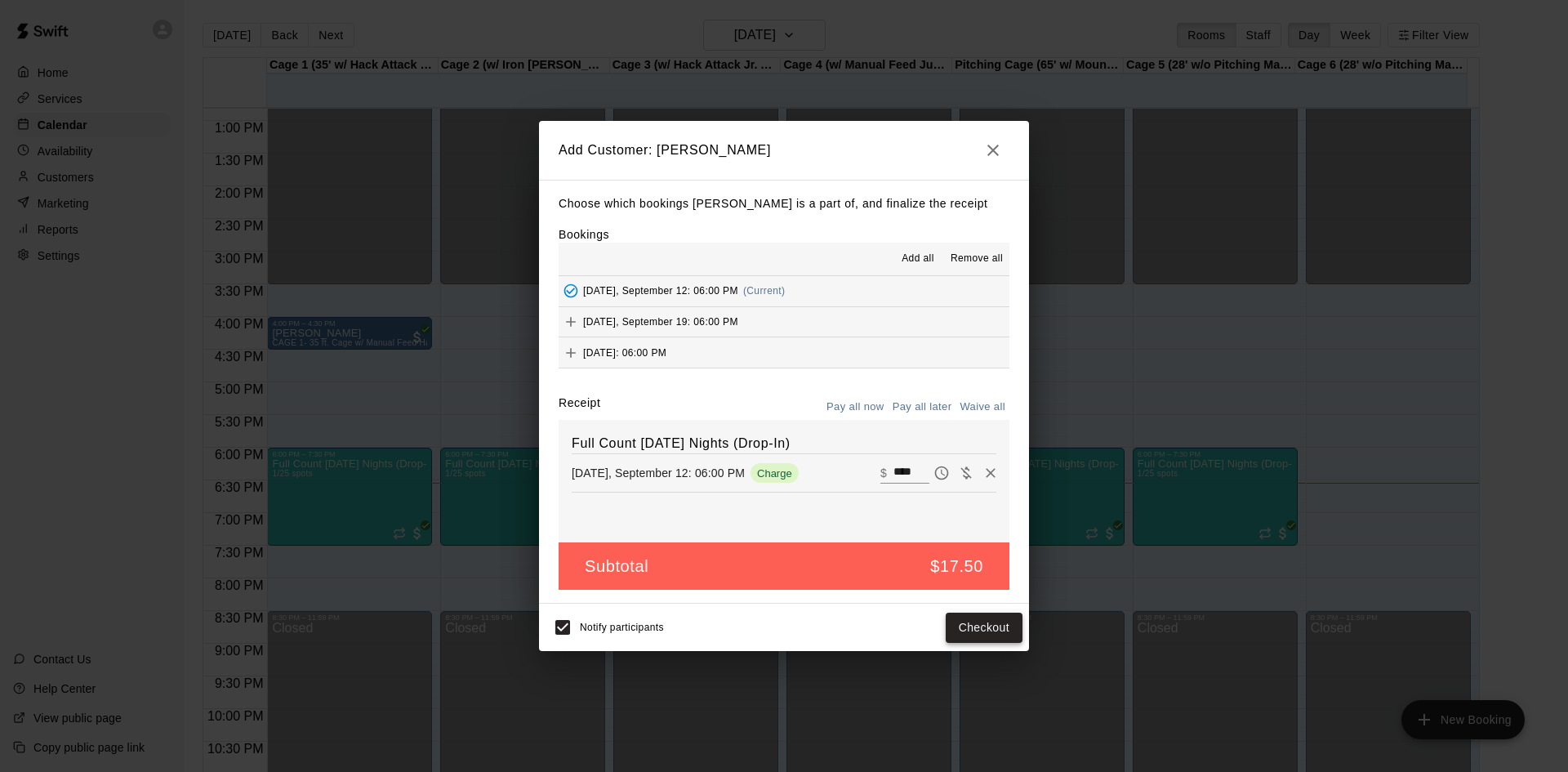
click at [1001, 635] on button "Checkout" at bounding box center [984, 627] width 77 height 30
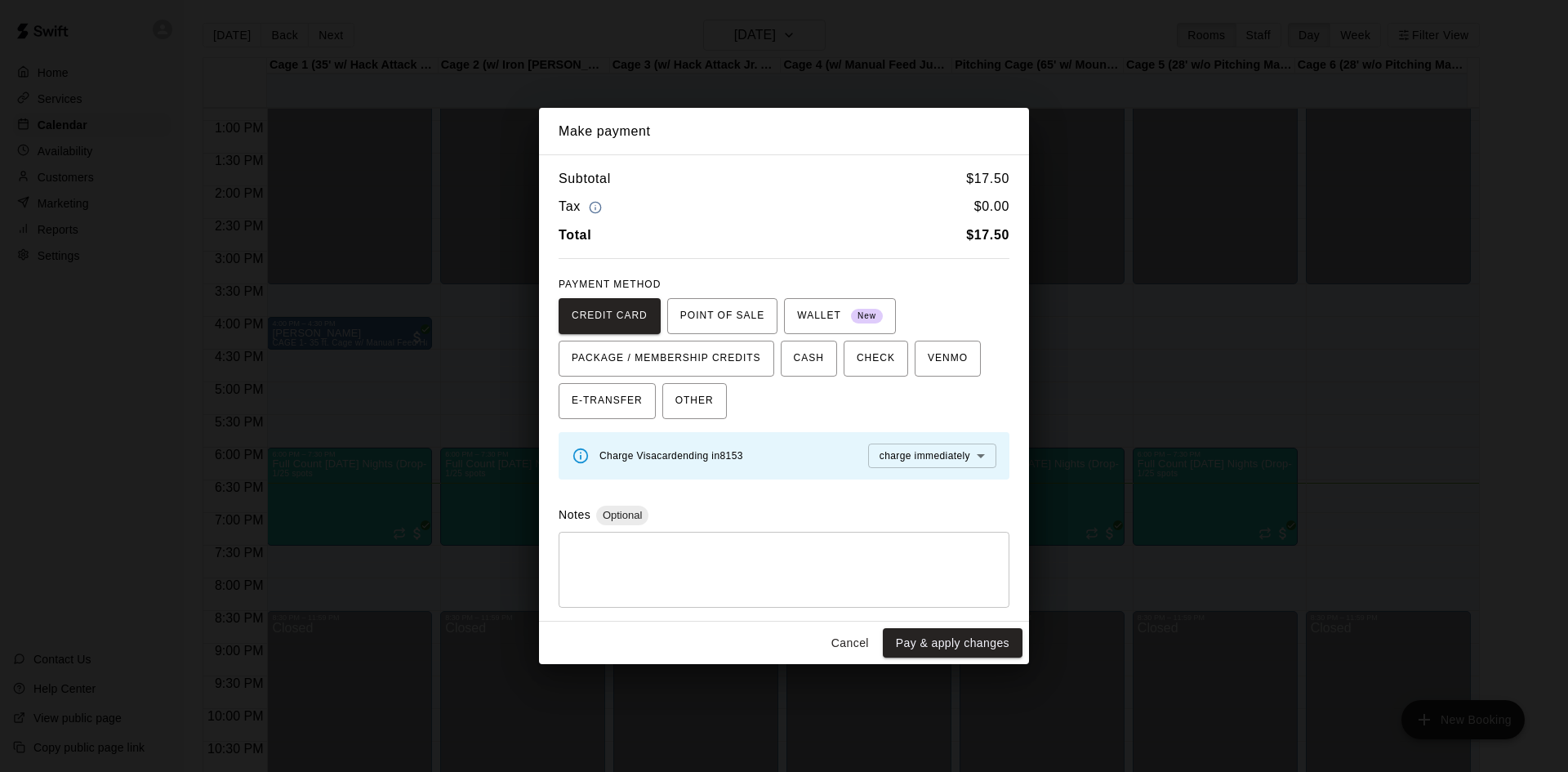
click at [728, 459] on span "Charge Visa card ending in 8153" at bounding box center [671, 456] width 143 height 12
click at [730, 459] on span "Charge Visa card ending in 8153" at bounding box center [671, 456] width 143 height 12
click at [970, 639] on button "Pay & apply changes" at bounding box center [952, 642] width 140 height 30
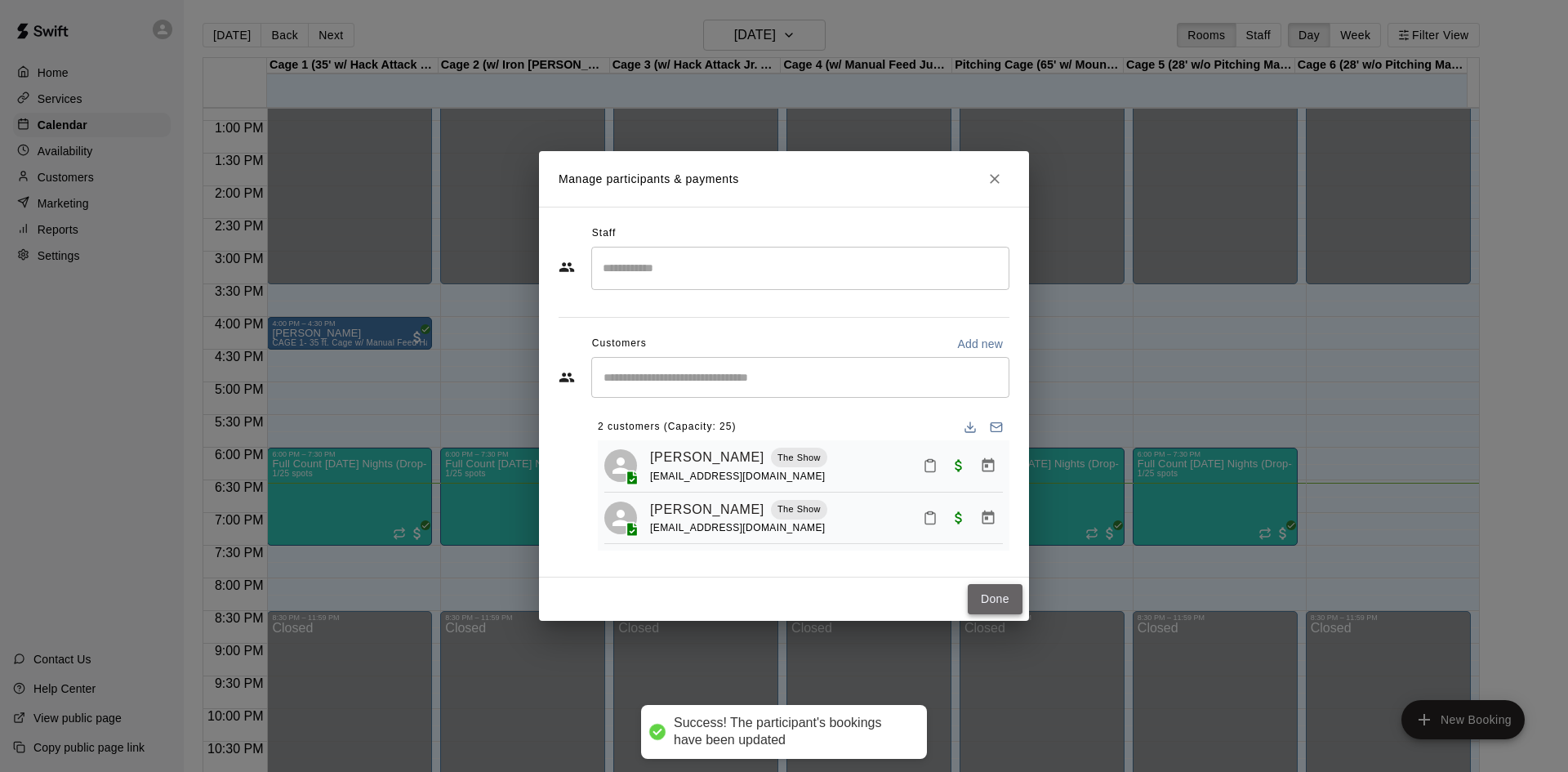
click at [1000, 600] on button "Done" at bounding box center [995, 598] width 55 height 30
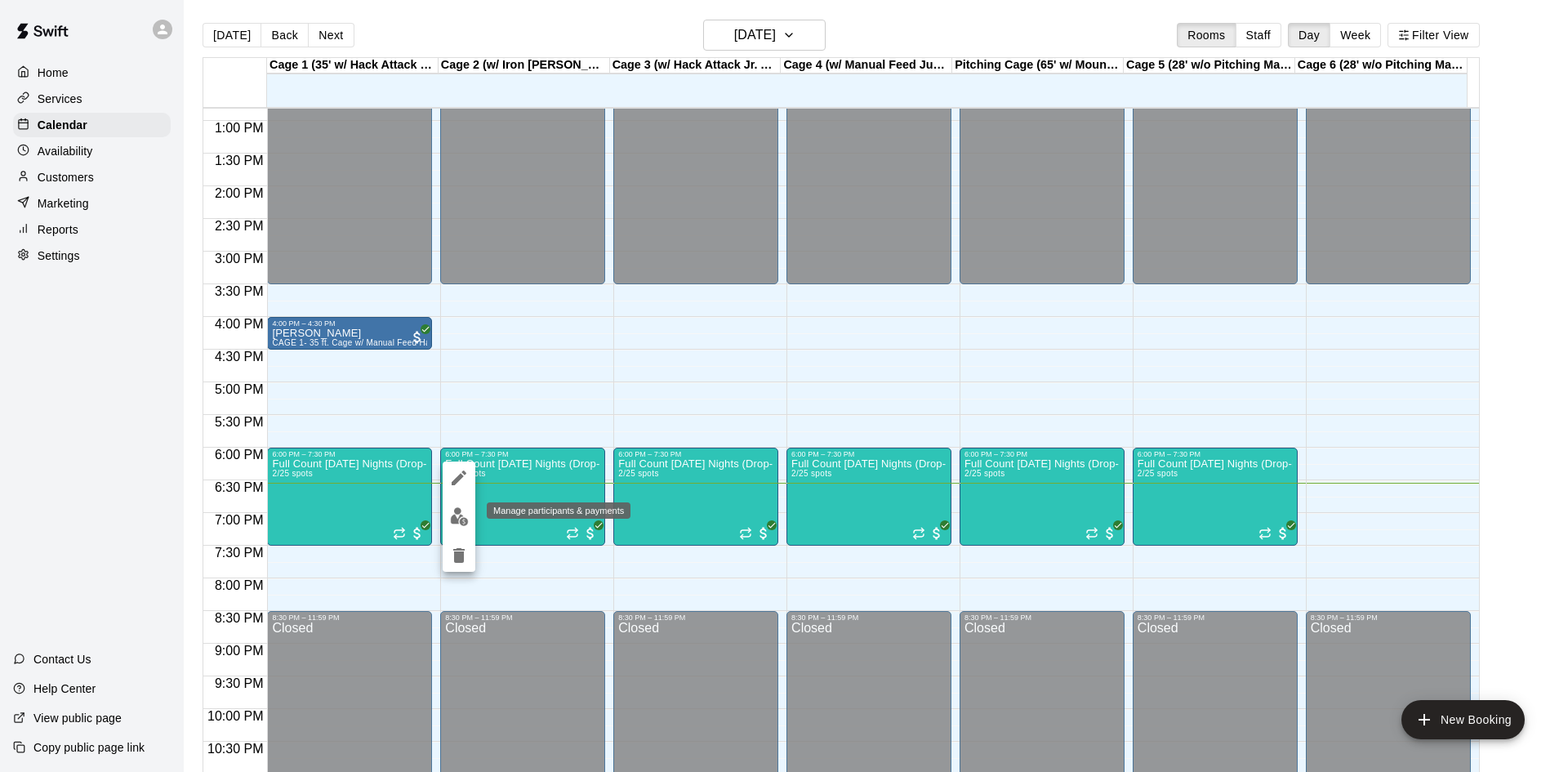
click at [458, 519] on img "edit" at bounding box center [460, 516] width 19 height 19
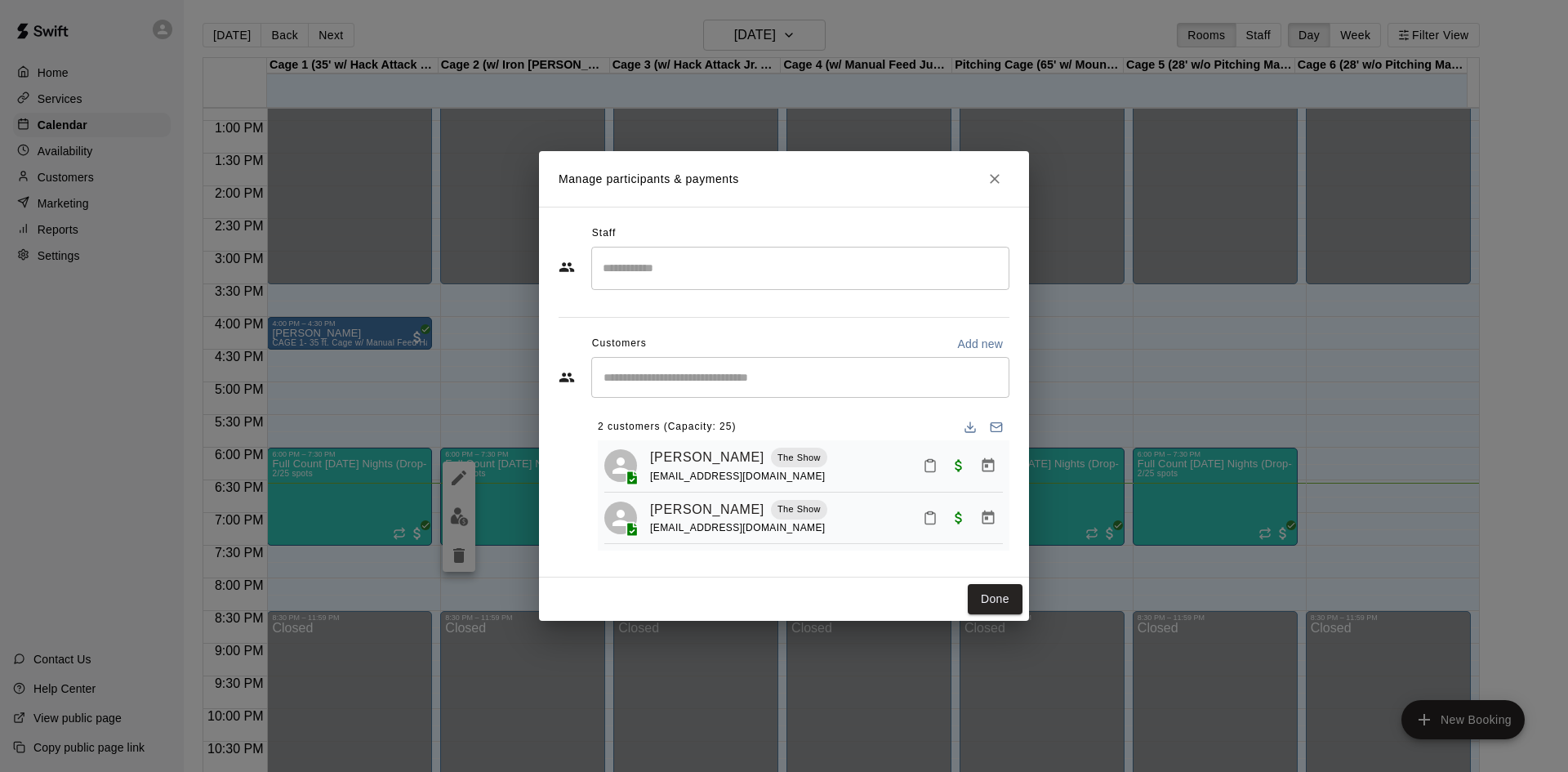
click at [992, 335] on p "Add new" at bounding box center [980, 344] width 46 height 16
select select "**"
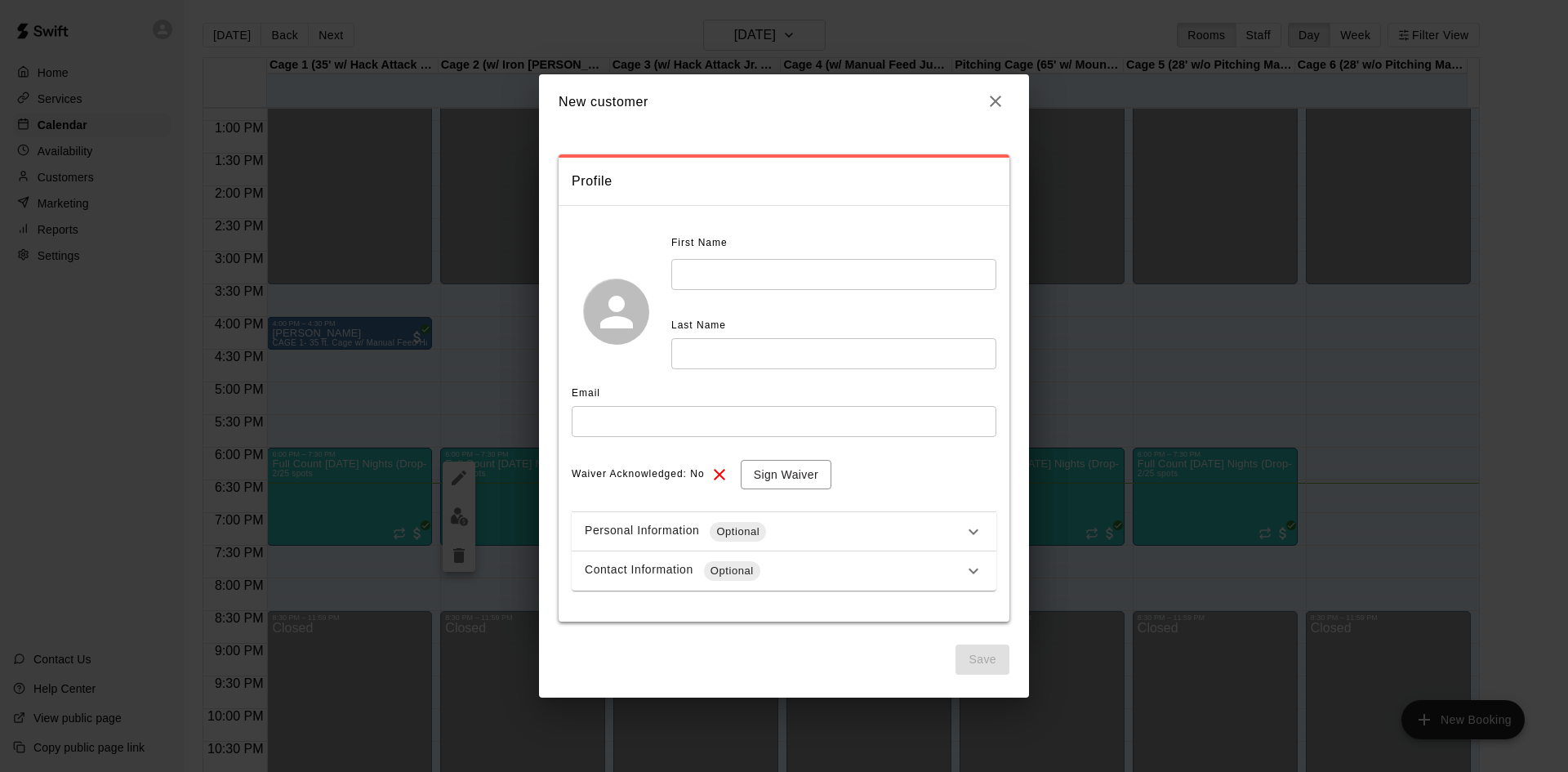
click at [698, 262] on input "text" at bounding box center [834, 273] width 325 height 30
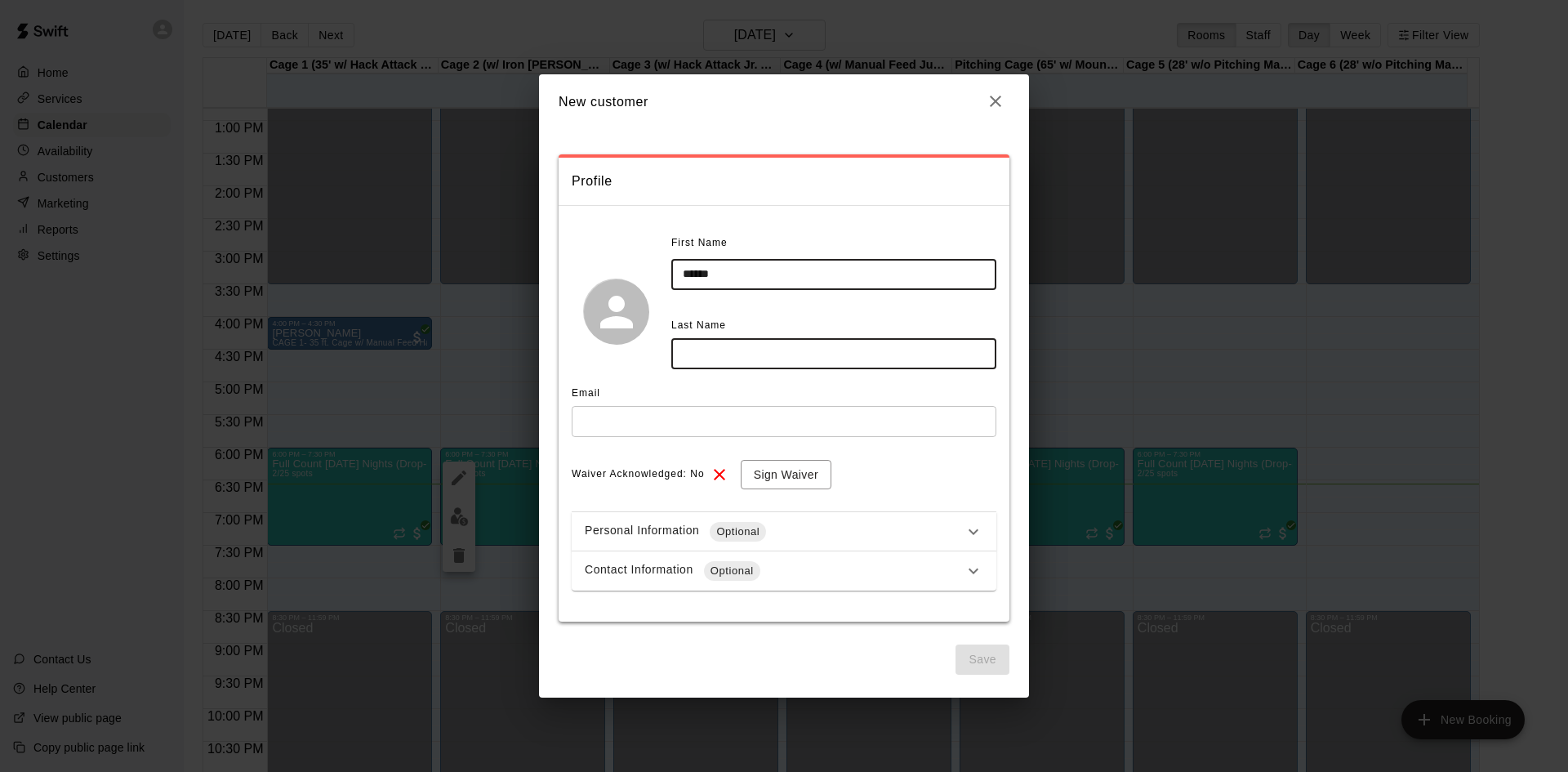
type input "******"
click at [713, 346] on input "text" at bounding box center [834, 353] width 325 height 30
type input "******"
click at [691, 280] on input "******" at bounding box center [834, 273] width 325 height 30
type input "******"
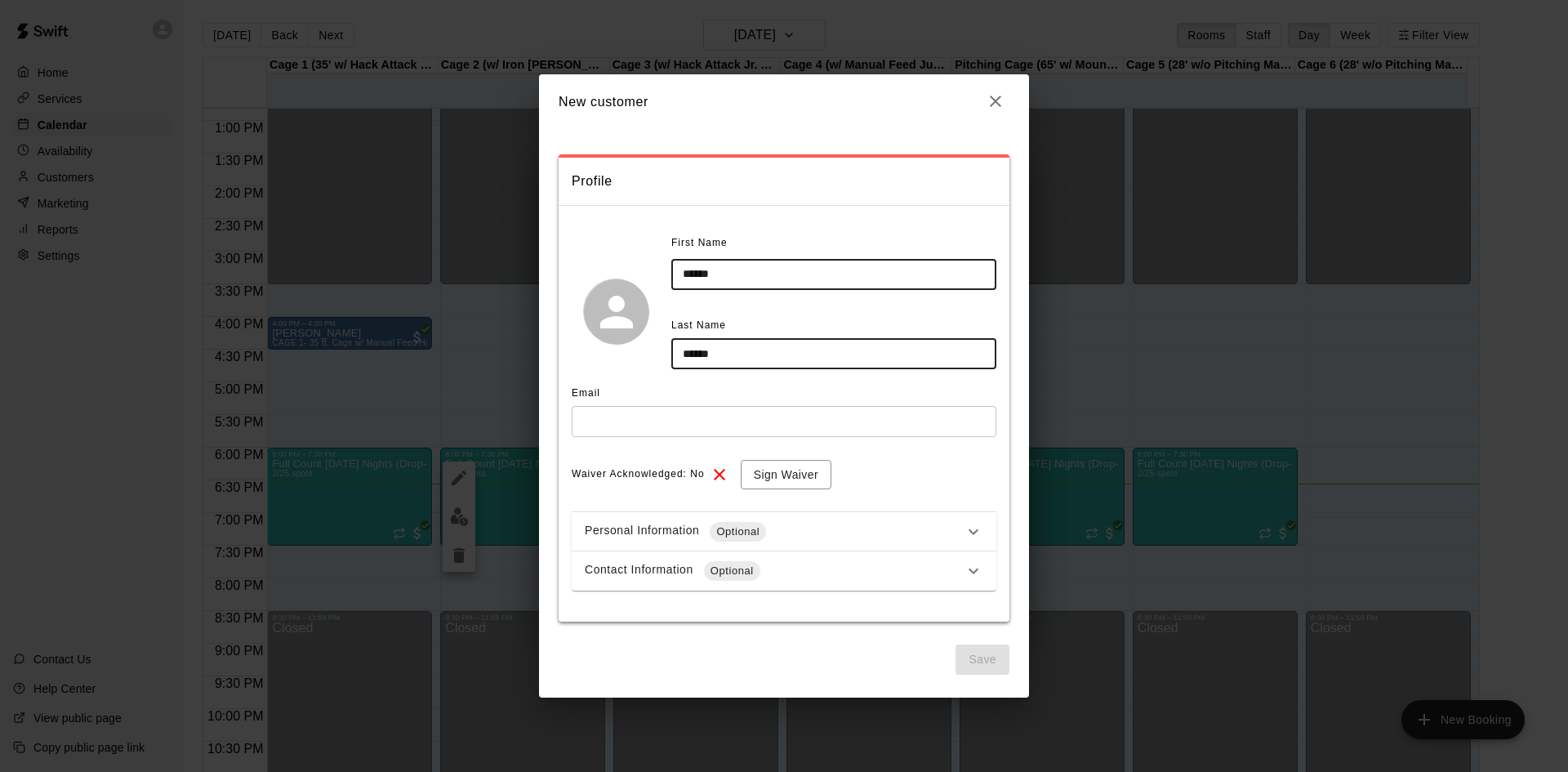
click at [590, 428] on input "text" at bounding box center [784, 420] width 425 height 30
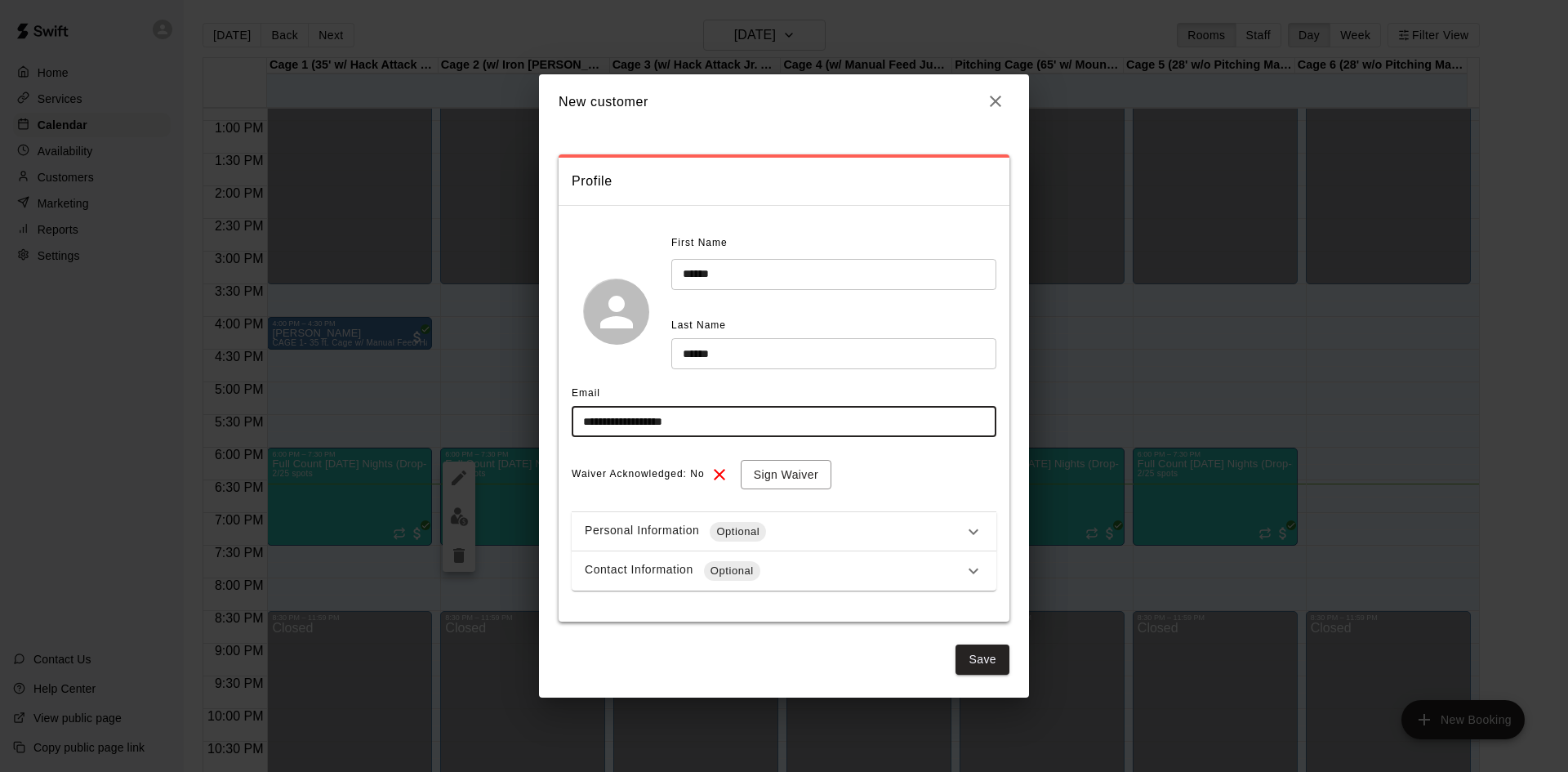
type input "**********"
click at [885, 476] on div "Waiver Acknowledged: No Sign Waiver" at bounding box center [784, 474] width 425 height 30
click at [774, 477] on button "Sign Waiver" at bounding box center [786, 474] width 90 height 30
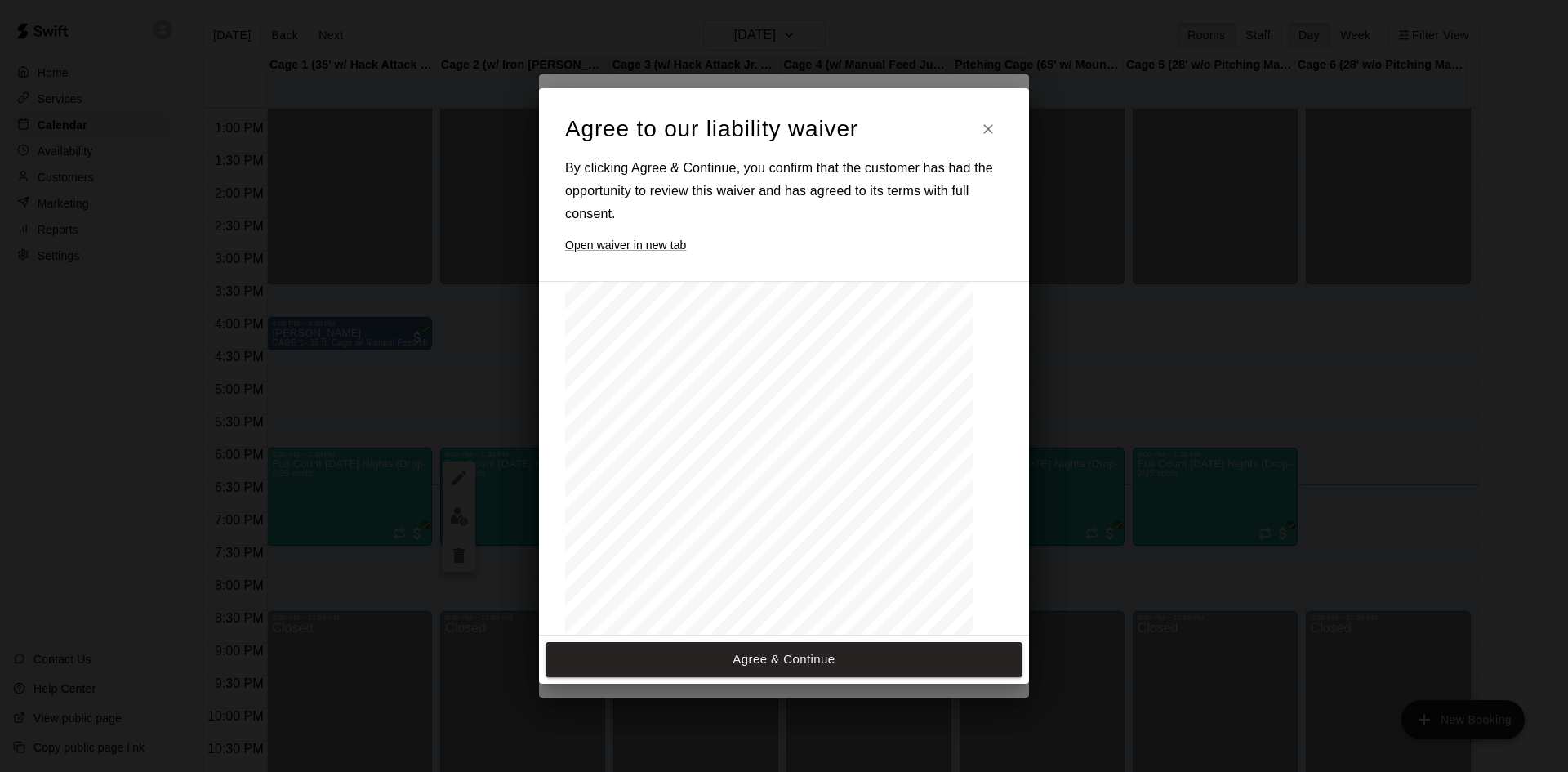
scroll to position [81, 0]
click at [738, 672] on button "Agree & Continue" at bounding box center [784, 660] width 477 height 35
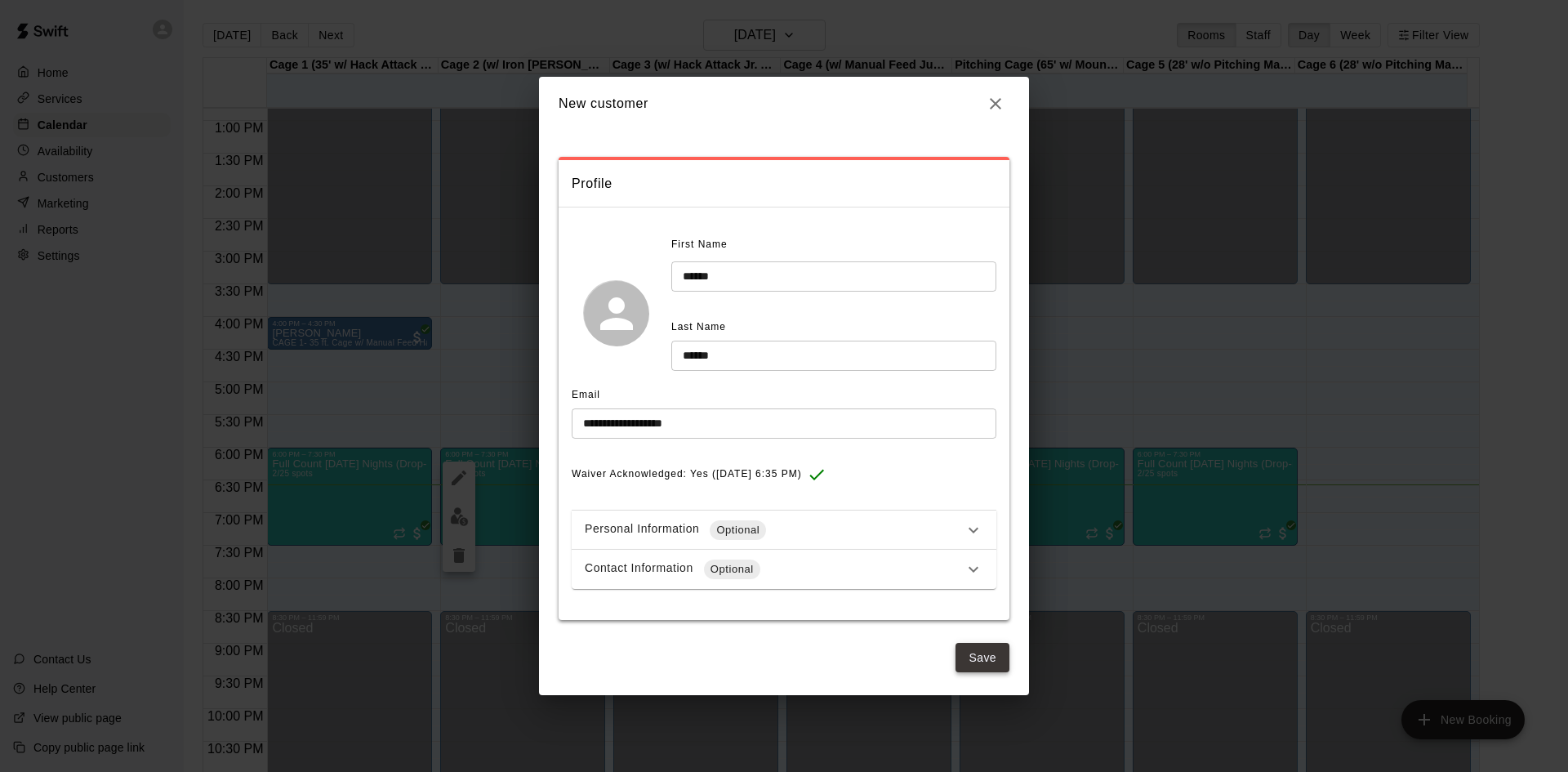
click at [994, 659] on button "Save" at bounding box center [982, 658] width 54 height 30
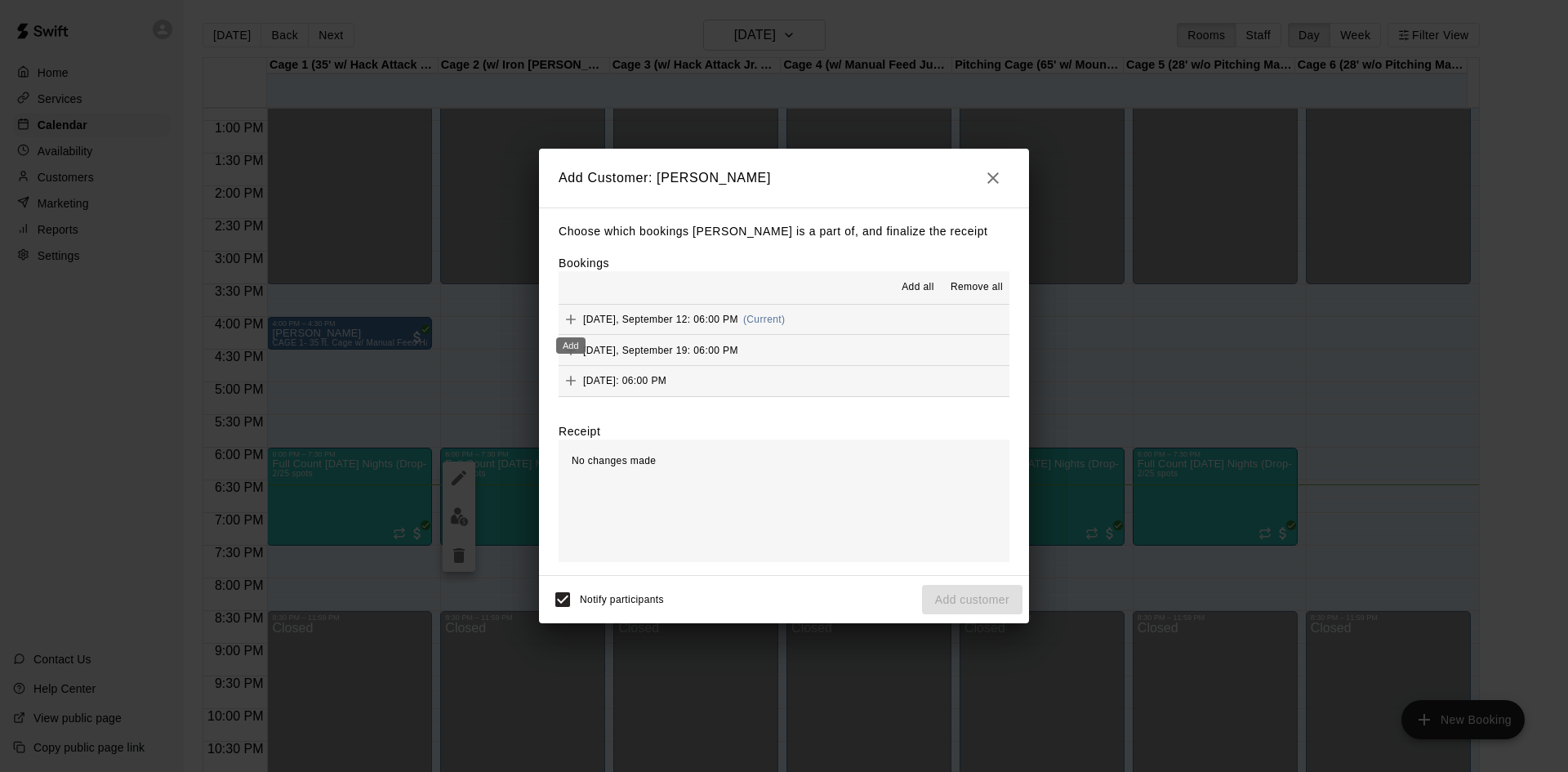
click at [569, 320] on icon "Add" at bounding box center [571, 319] width 10 height 10
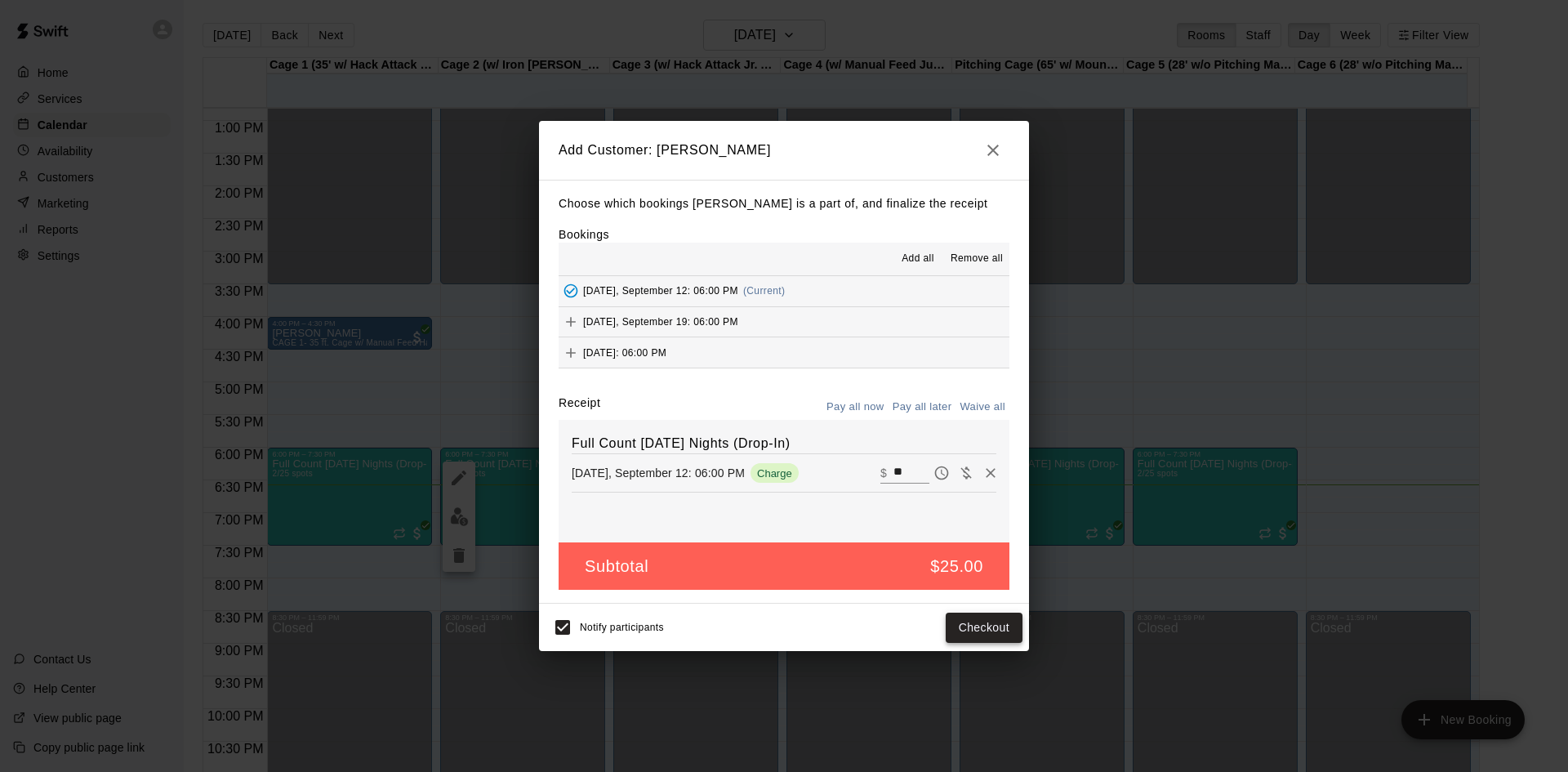
click at [977, 627] on button "Checkout" at bounding box center [984, 627] width 77 height 30
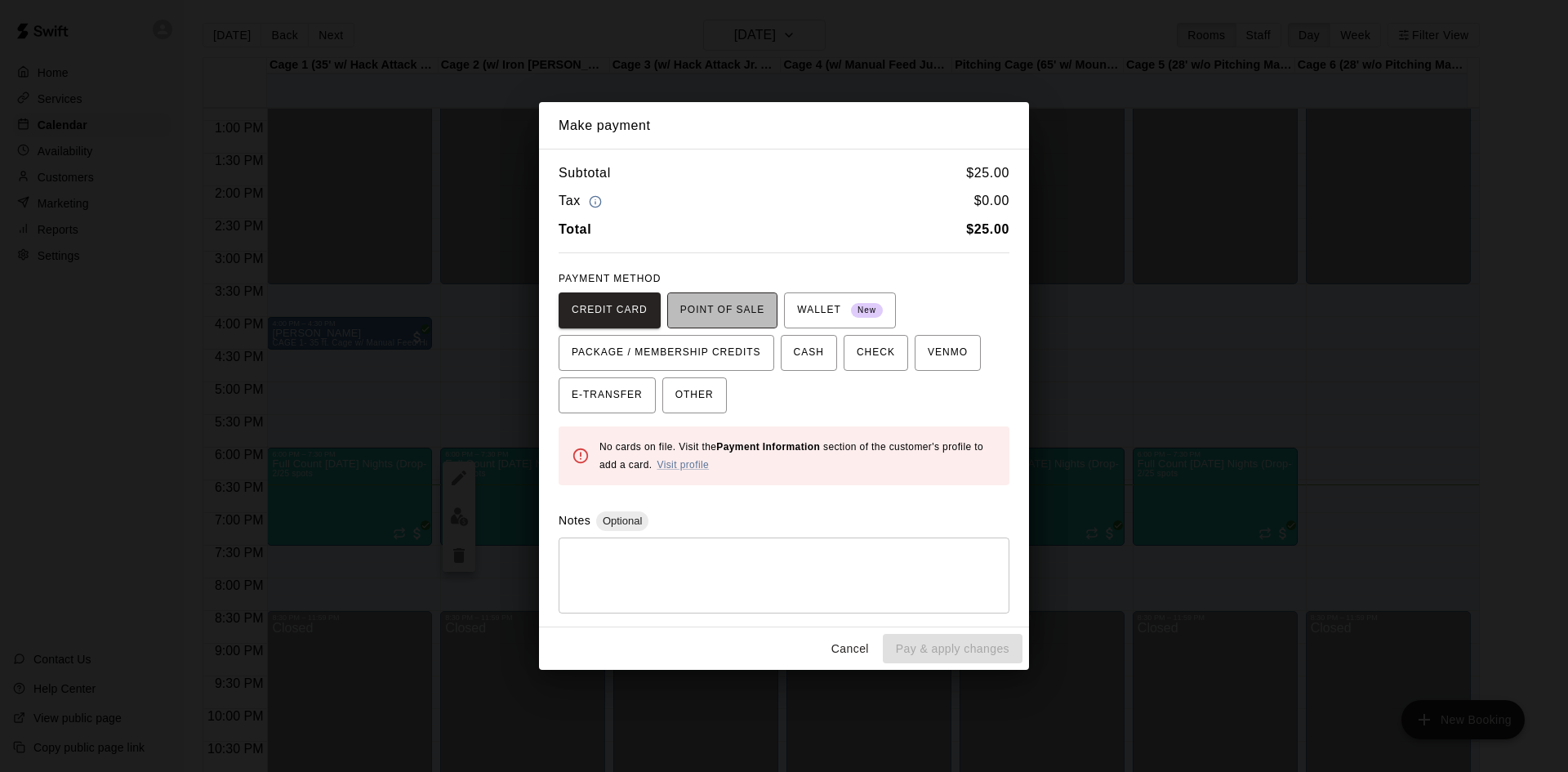
click at [703, 304] on span "POINT OF SALE" at bounding box center [723, 310] width 84 height 26
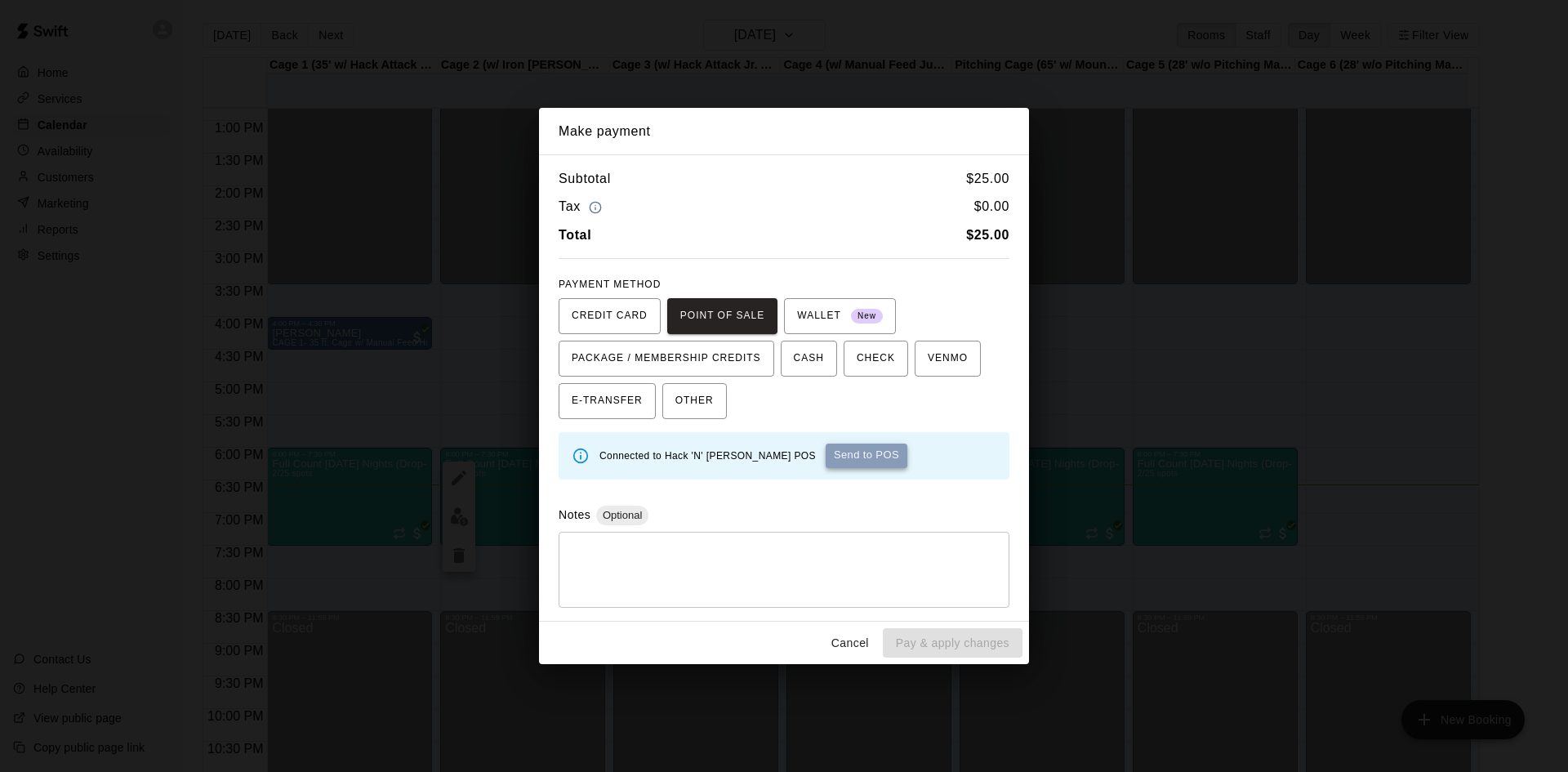
click at [831, 456] on button "Send to POS" at bounding box center [866, 455] width 81 height 25
click at [761, 449] on button "Send to POS" at bounding box center [753, 455] width 81 height 25
click at [770, 459] on button "Send to POS" at bounding box center [753, 455] width 81 height 25
click at [772, 449] on div "Creating payment... Send to POS" at bounding box center [798, 455] width 397 height 25
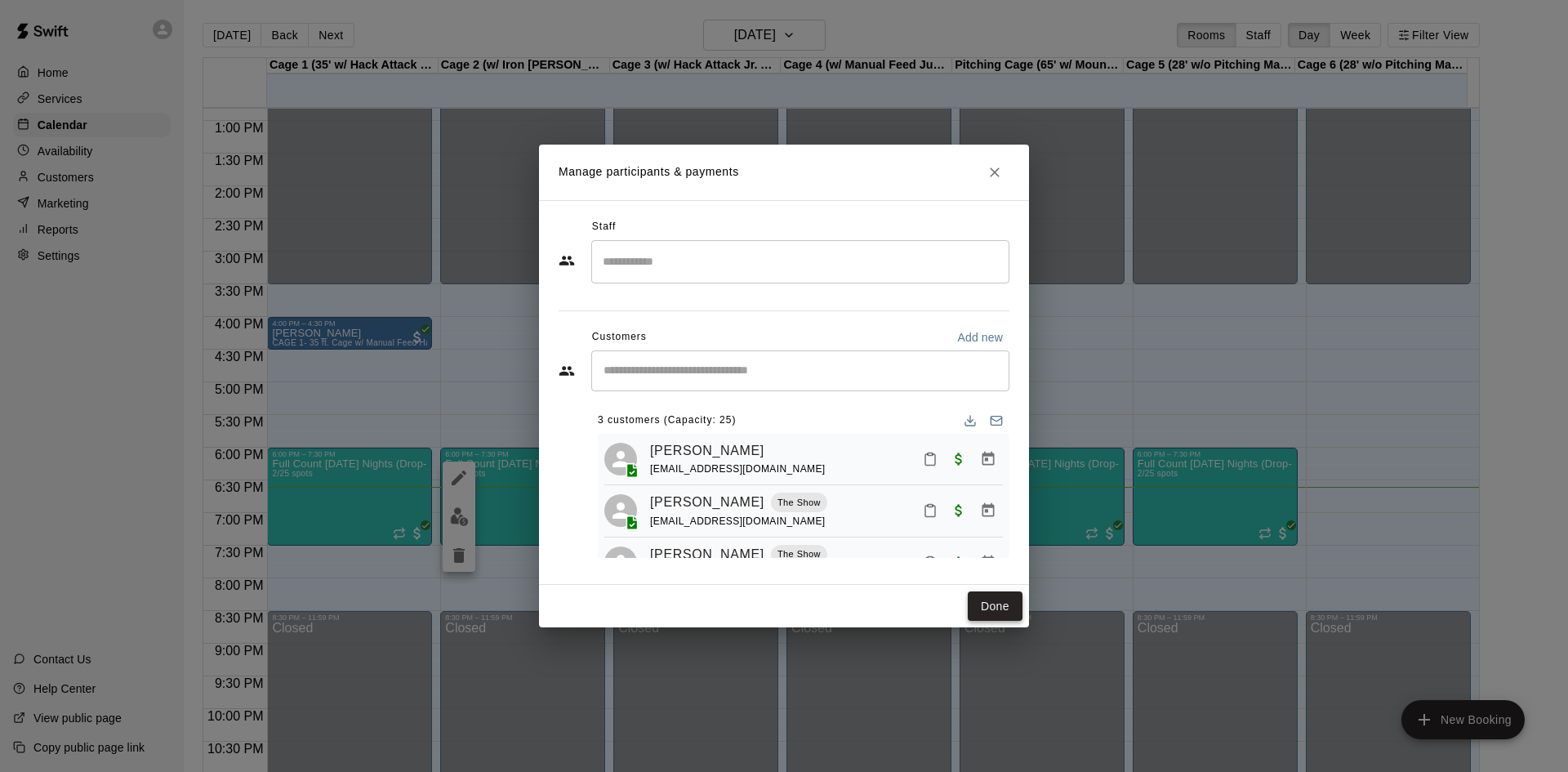
click at [983, 601] on button "Done" at bounding box center [995, 606] width 55 height 30
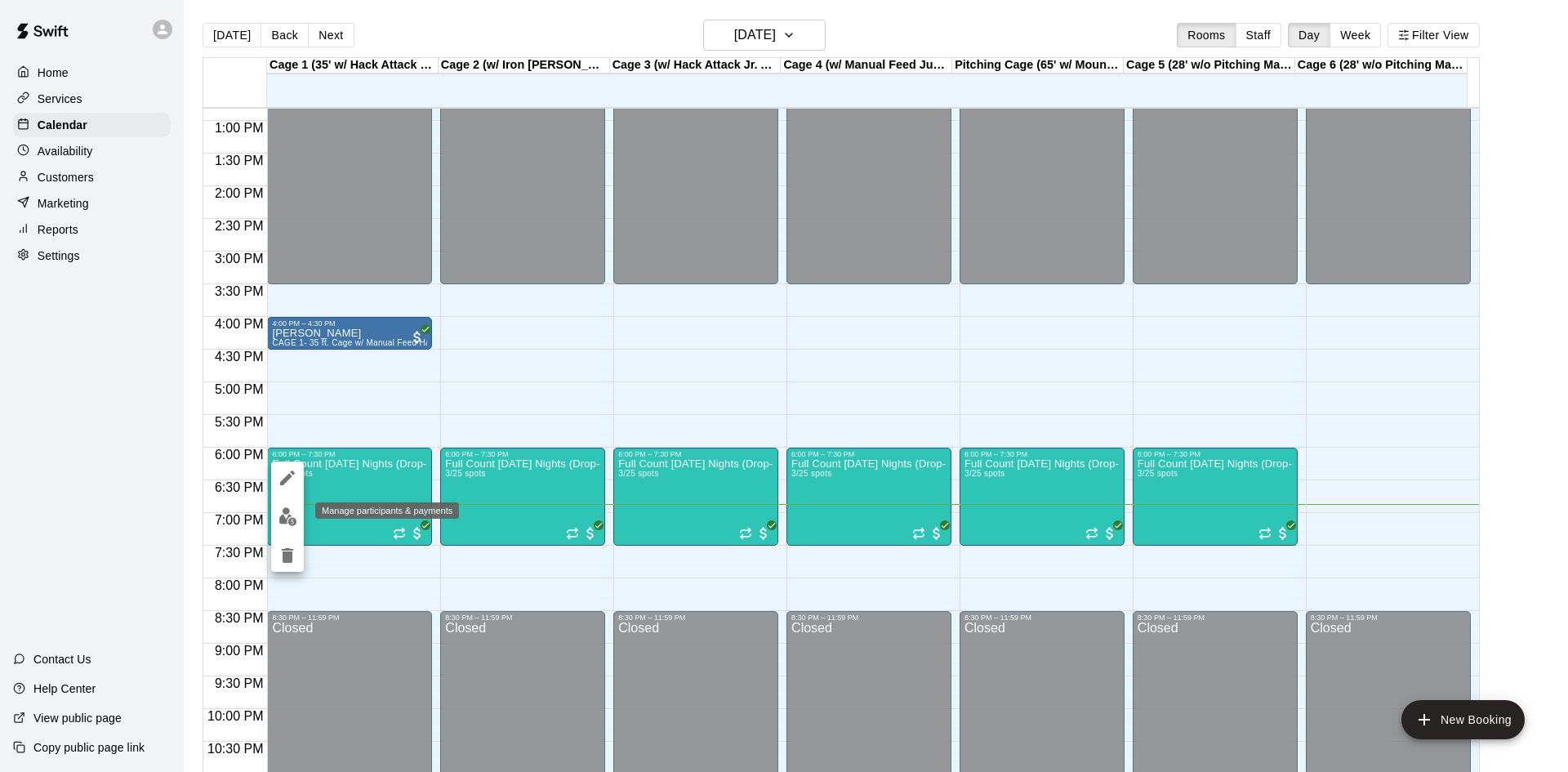
click at [288, 509] on img "edit" at bounding box center [288, 516] width 19 height 19
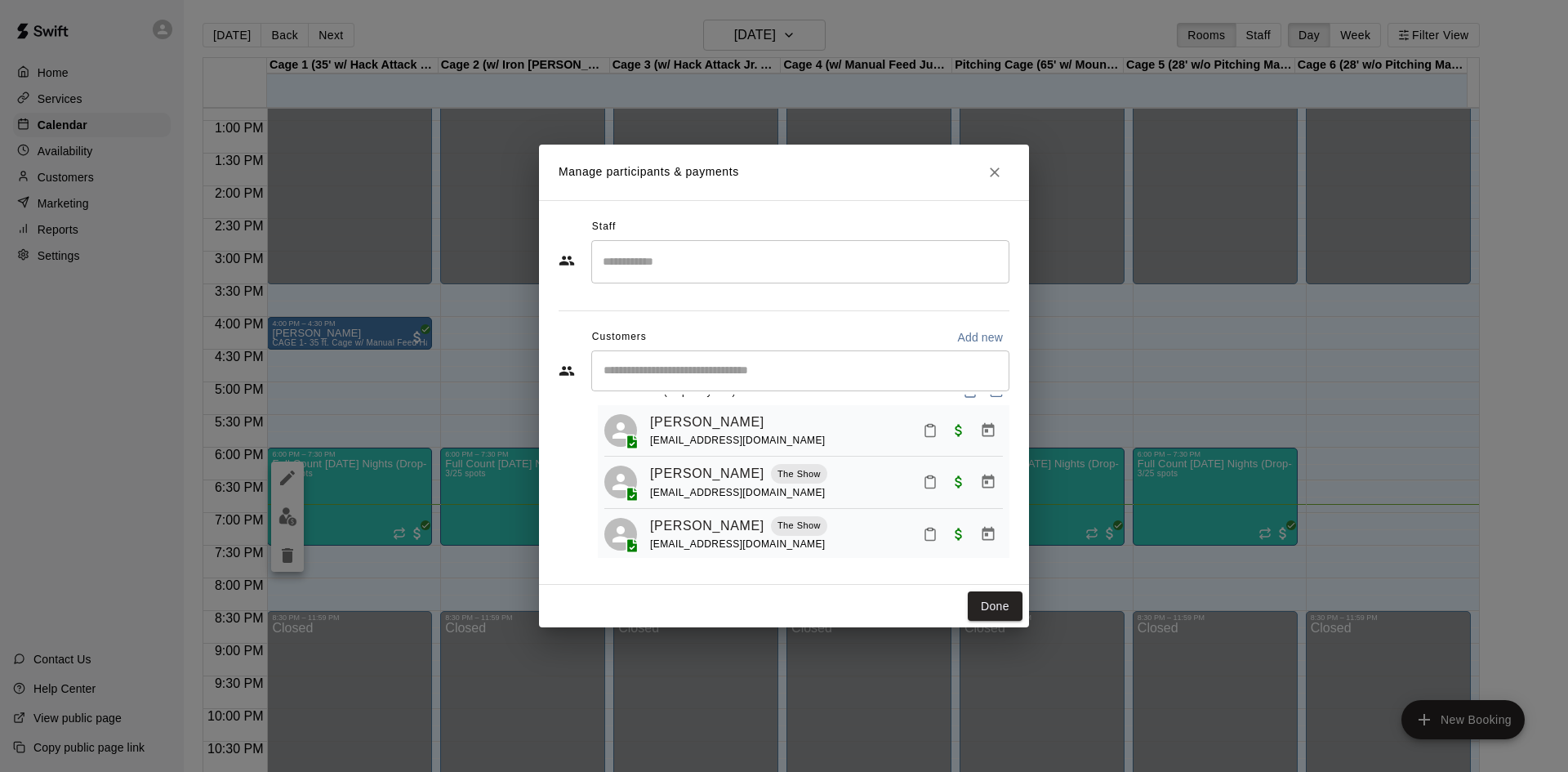
scroll to position [45, 0]
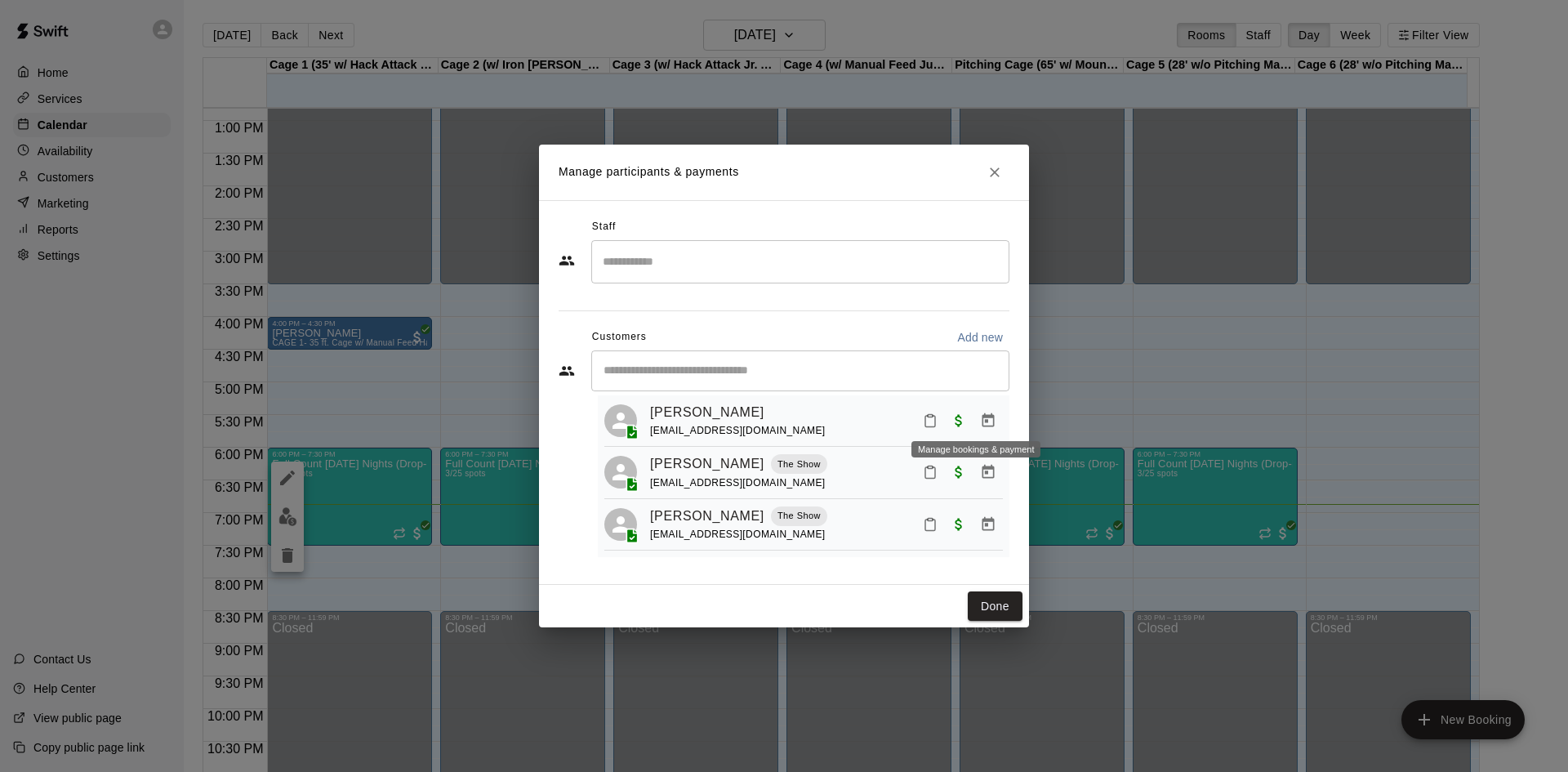
click at [980, 420] on icon "Manage bookings & payment" at bounding box center [989, 420] width 16 height 16
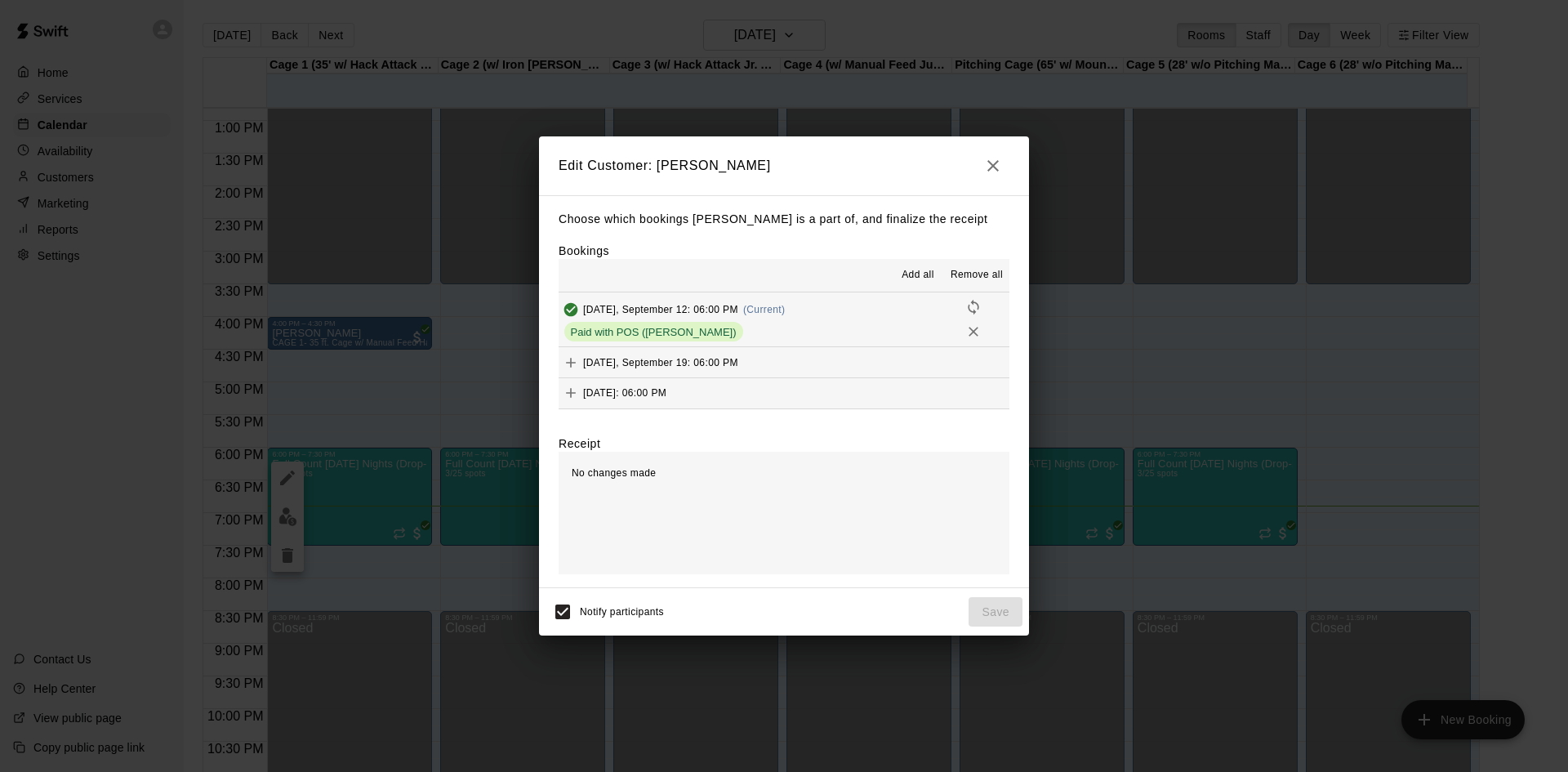
click at [991, 175] on icon "button" at bounding box center [992, 165] width 19 height 19
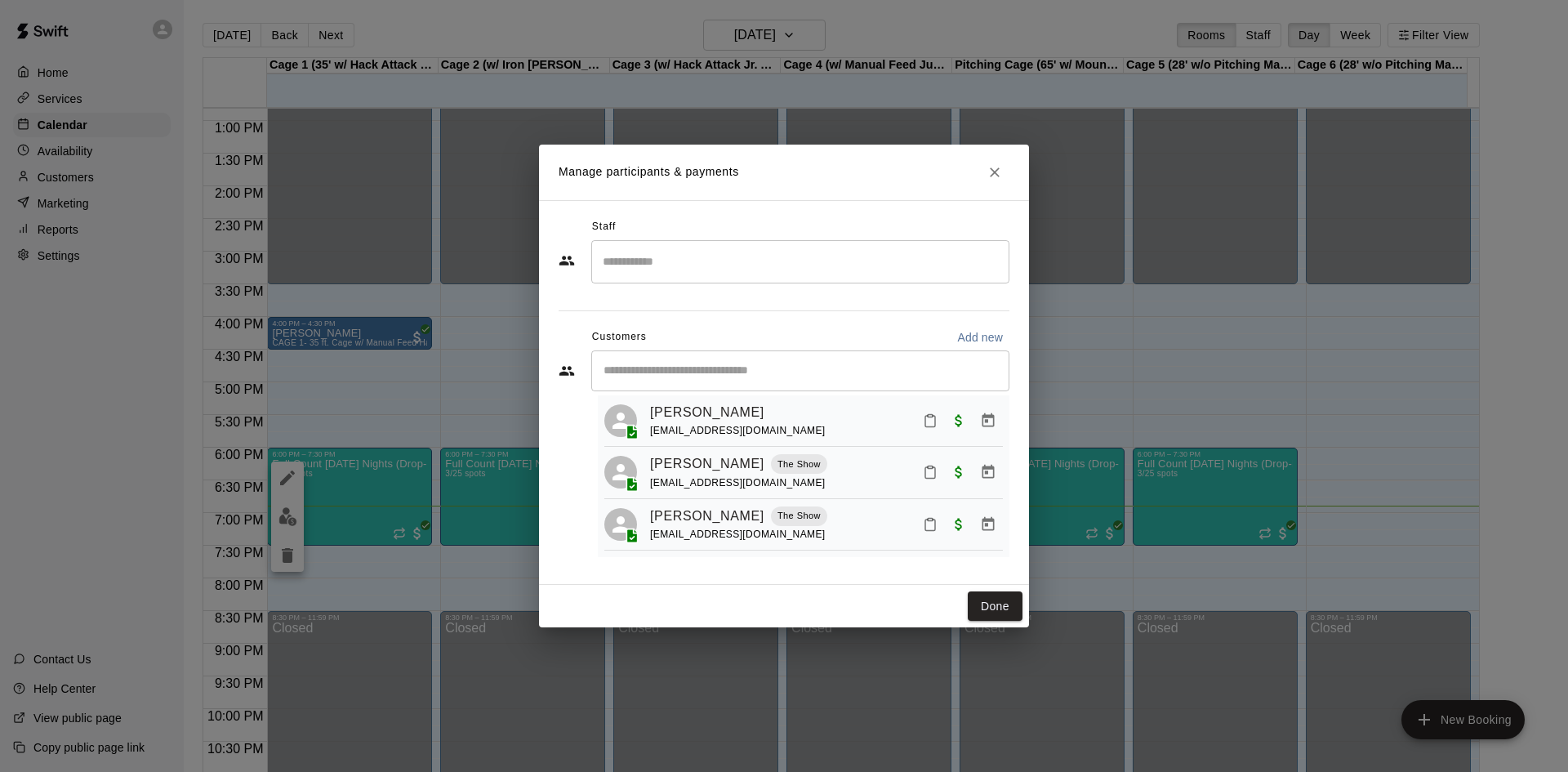
click at [814, 465] on div "shane Kuhn The Show shanekuhn@me.com" at bounding box center [827, 472] width 353 height 38
click at [998, 174] on icon "Close" at bounding box center [994, 172] width 10 height 10
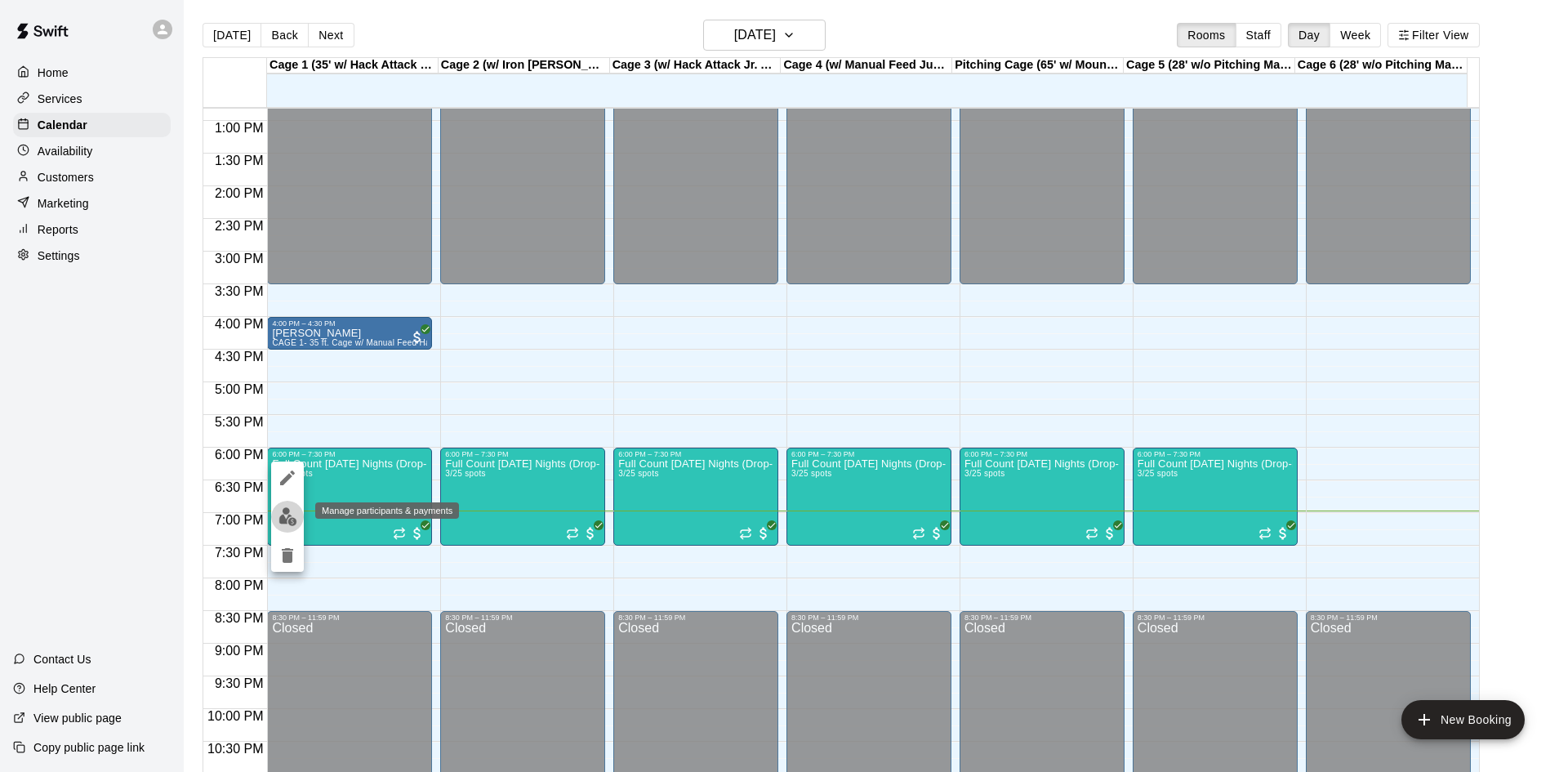
click at [285, 520] on img "edit" at bounding box center [288, 516] width 19 height 19
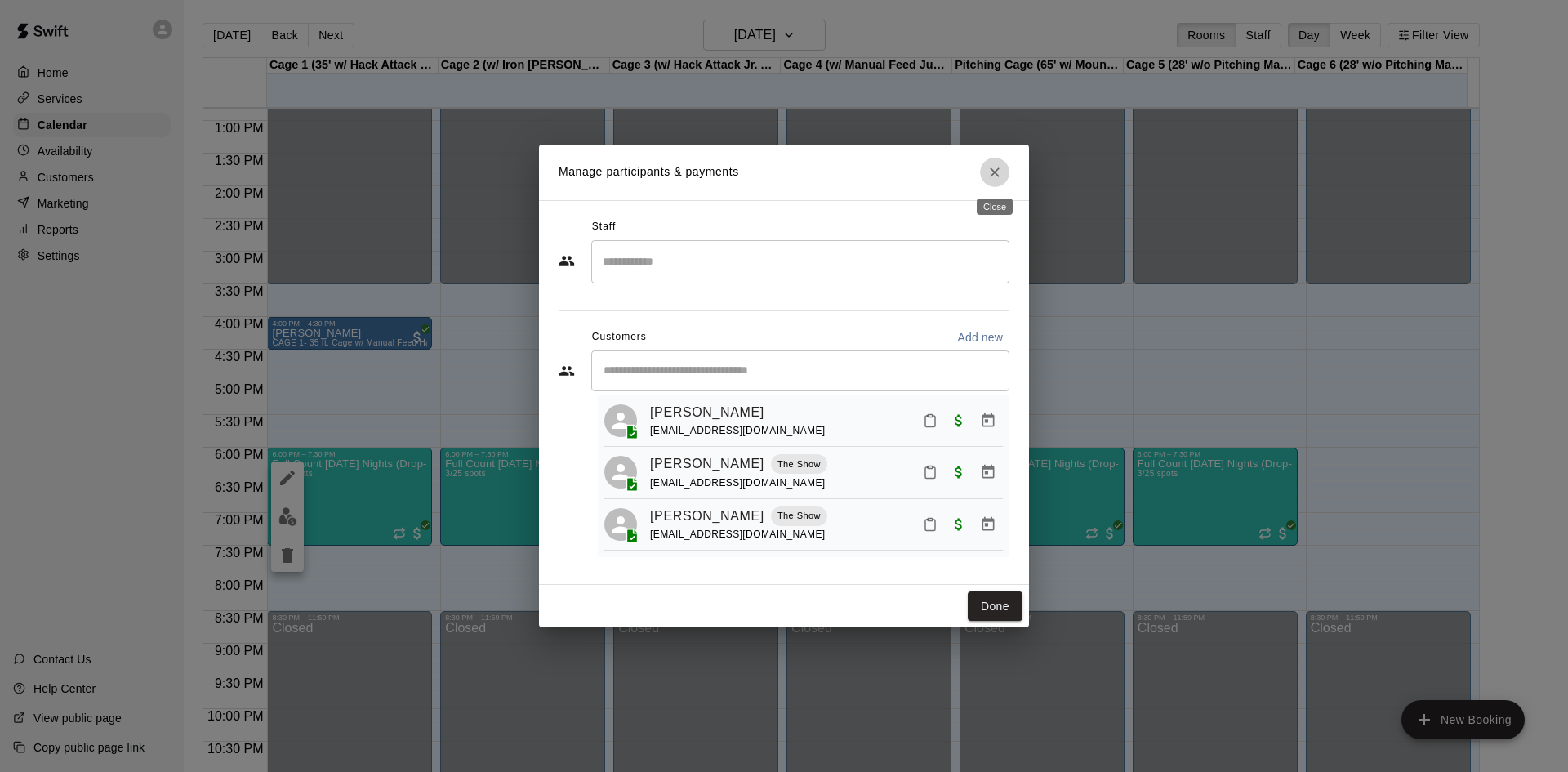
click at [989, 171] on icon "Close" at bounding box center [995, 173] width 16 height 16
